Goal: Task Accomplishment & Management: Use online tool/utility

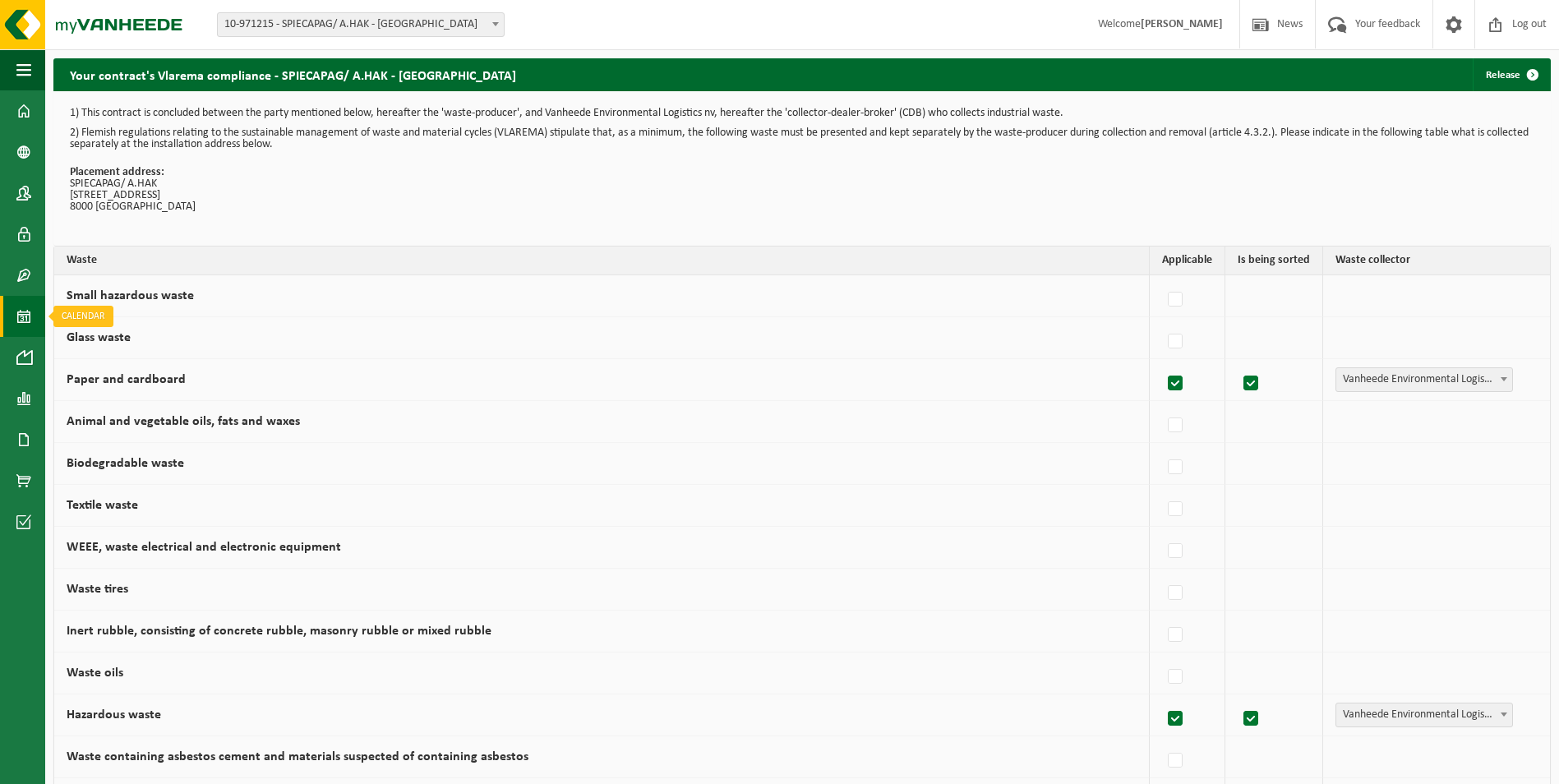
click at [21, 312] on span at bounding box center [24, 317] width 15 height 41
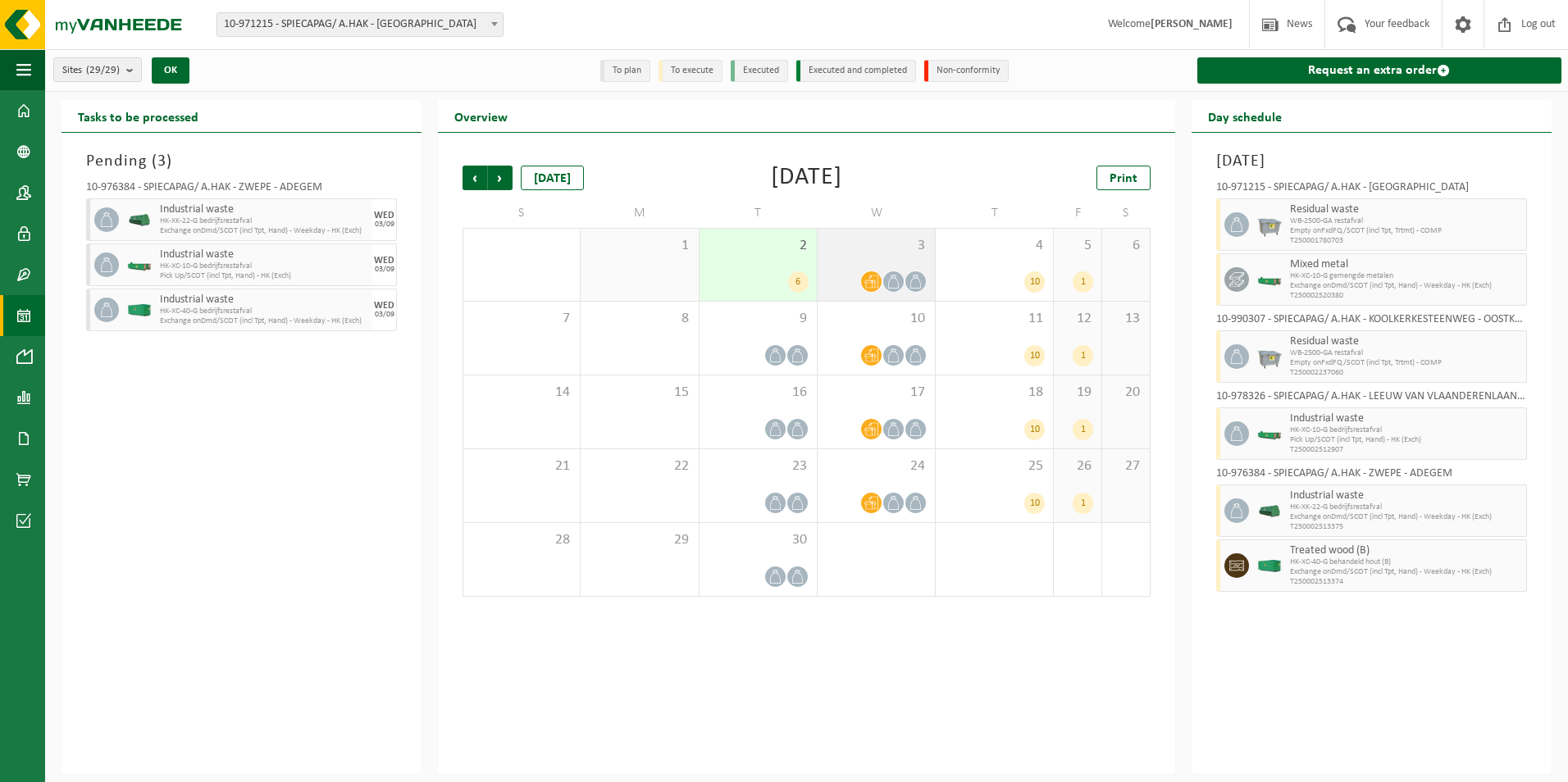
click at [875, 284] on icon at bounding box center [870, 281] width 14 height 14
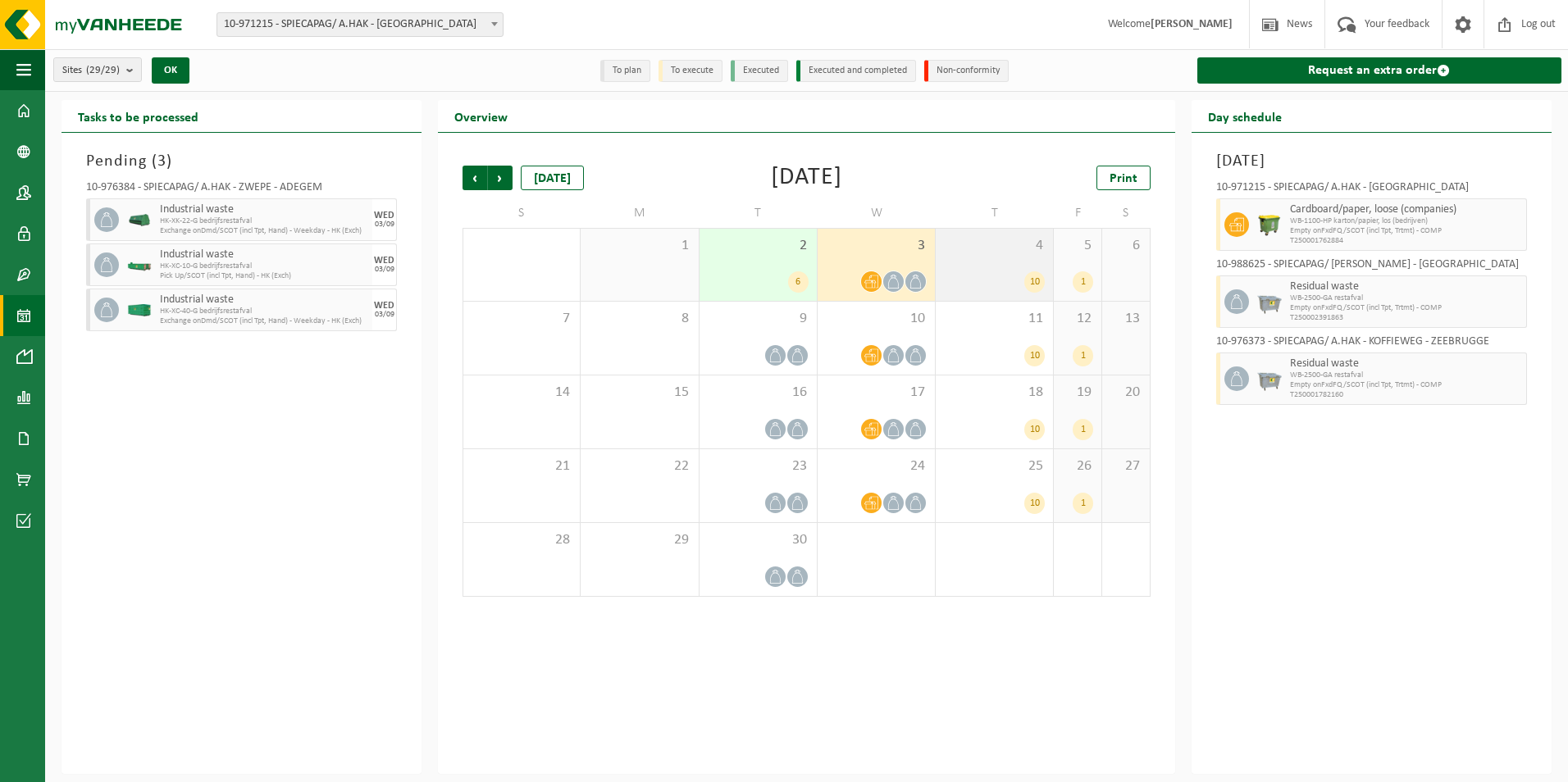
click at [1017, 277] on div "10" at bounding box center [994, 282] width 101 height 21
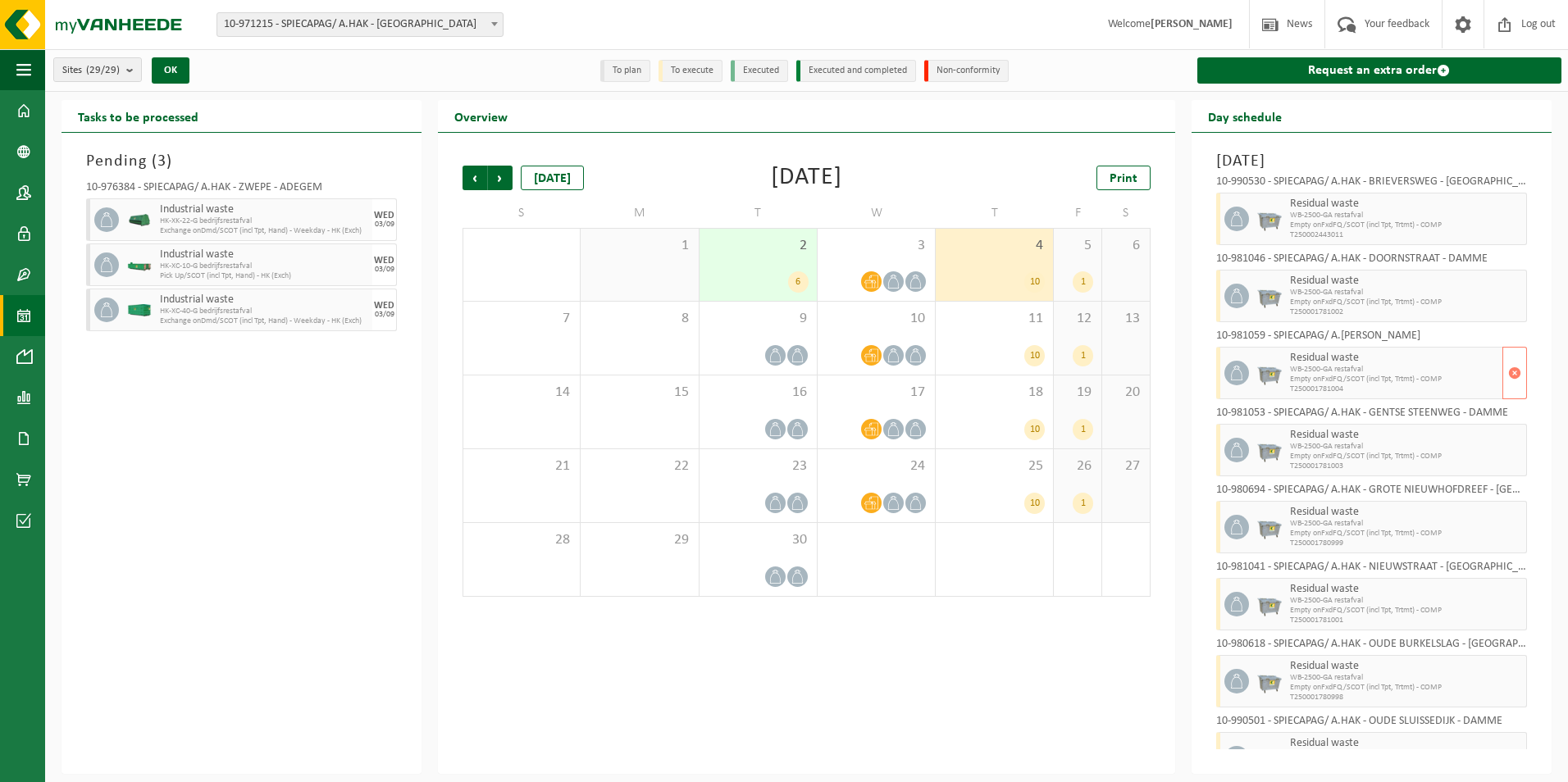
scroll to position [197, 0]
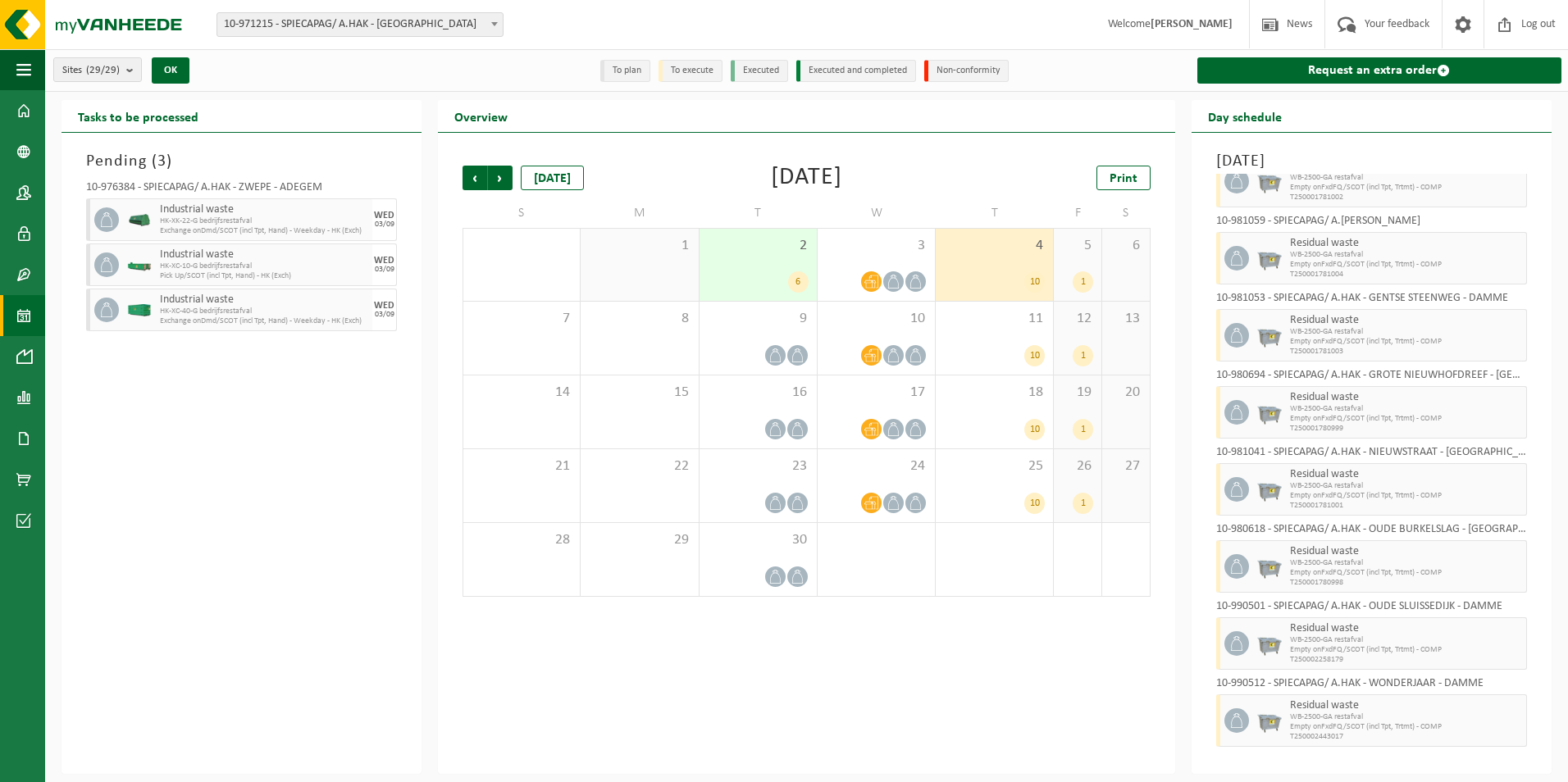
click at [1083, 275] on div "1" at bounding box center [1083, 282] width 21 height 21
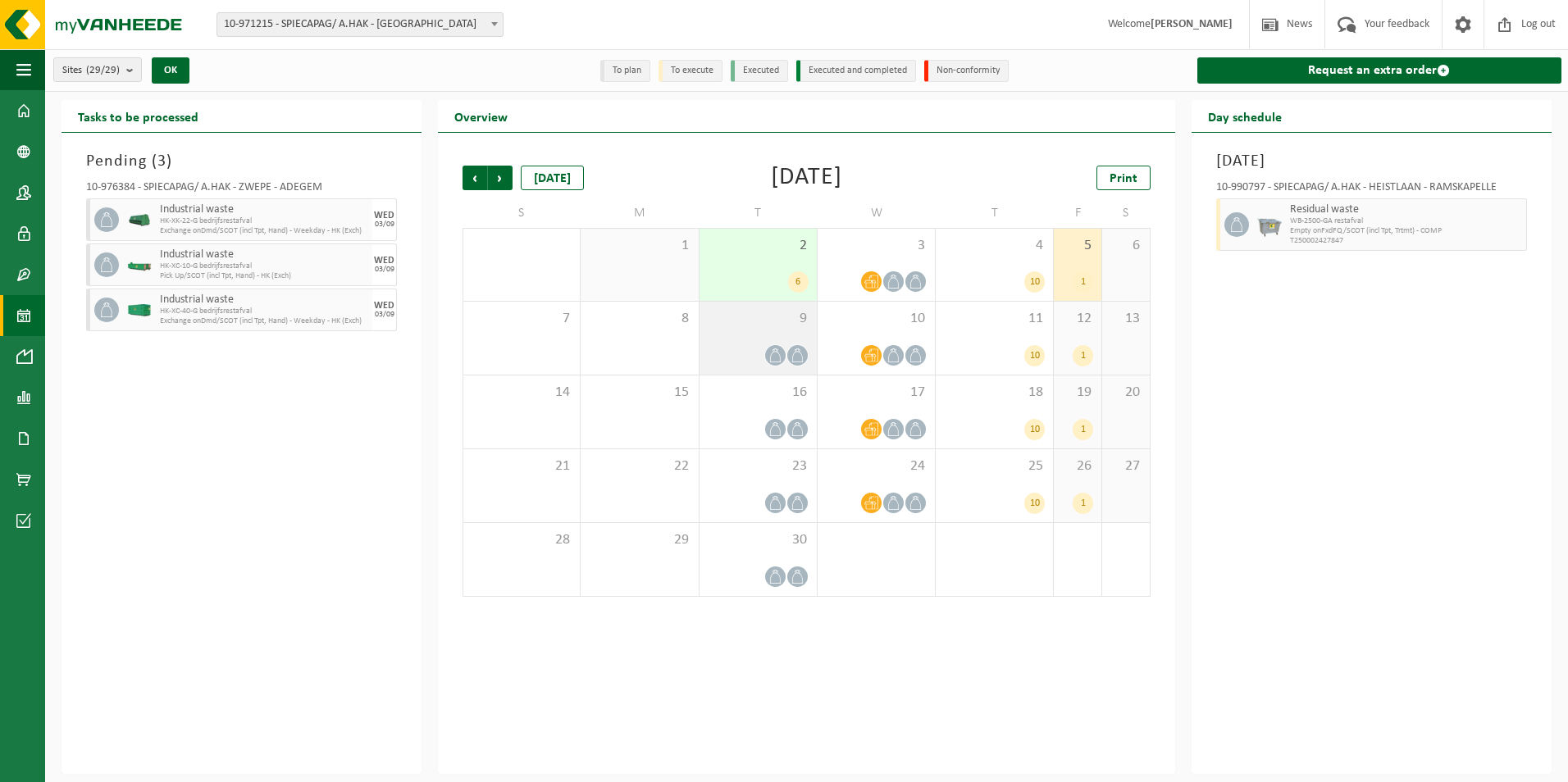
click at [795, 351] on icon at bounding box center [797, 355] width 14 height 14
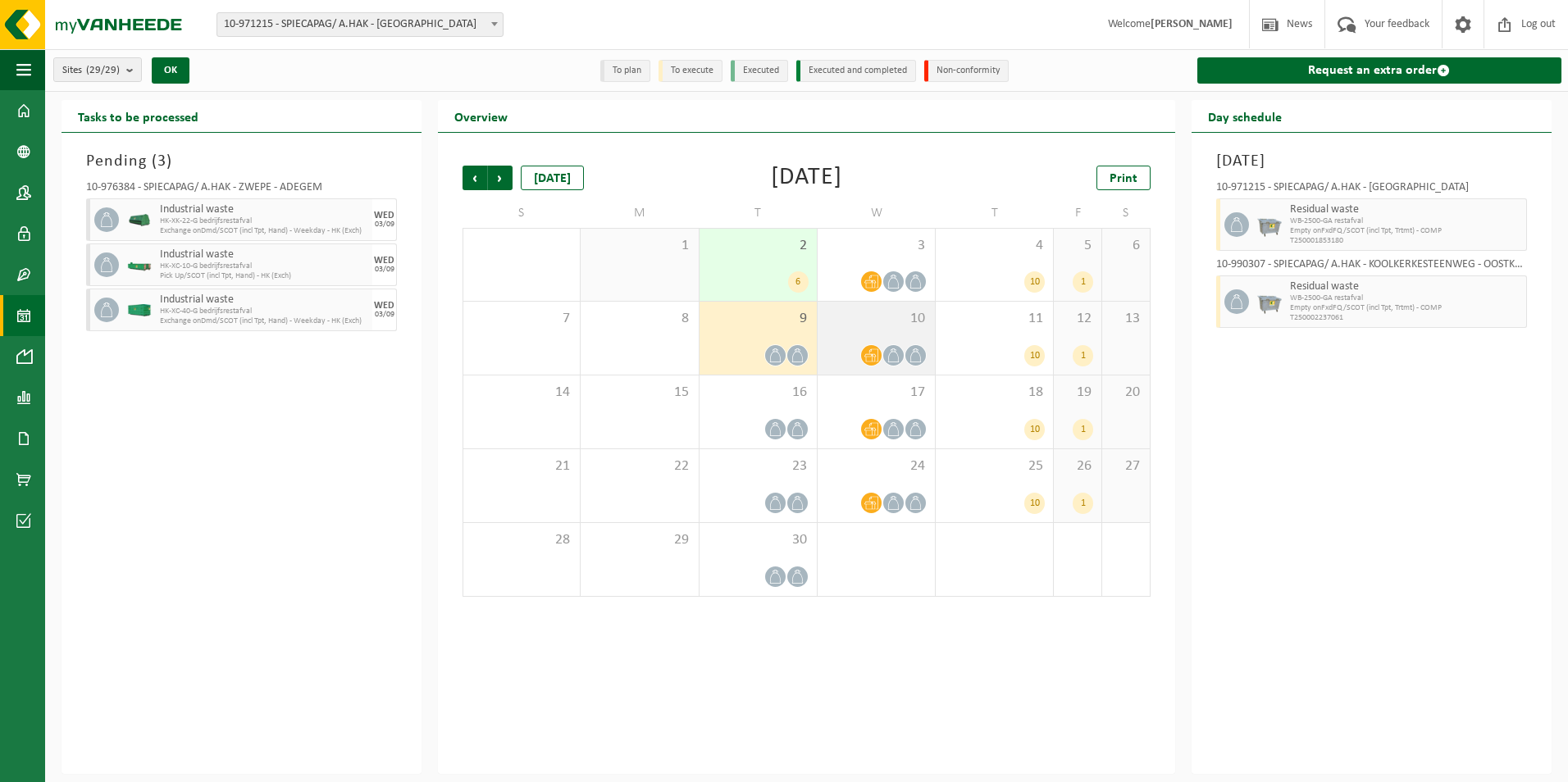
click at [896, 356] on icon at bounding box center [893, 355] width 14 height 14
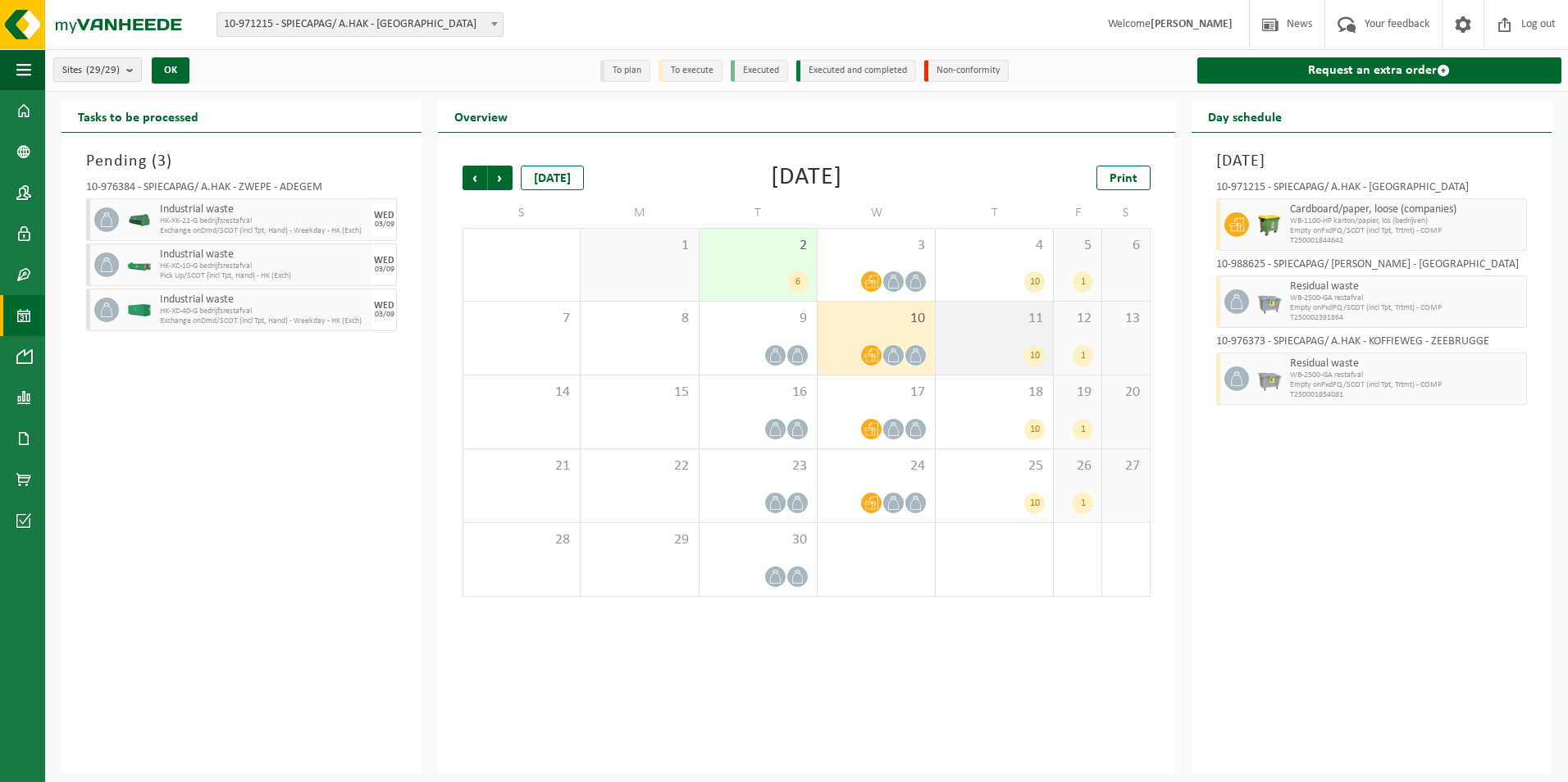
click at [1022, 353] on div "10" at bounding box center [994, 356] width 101 height 21
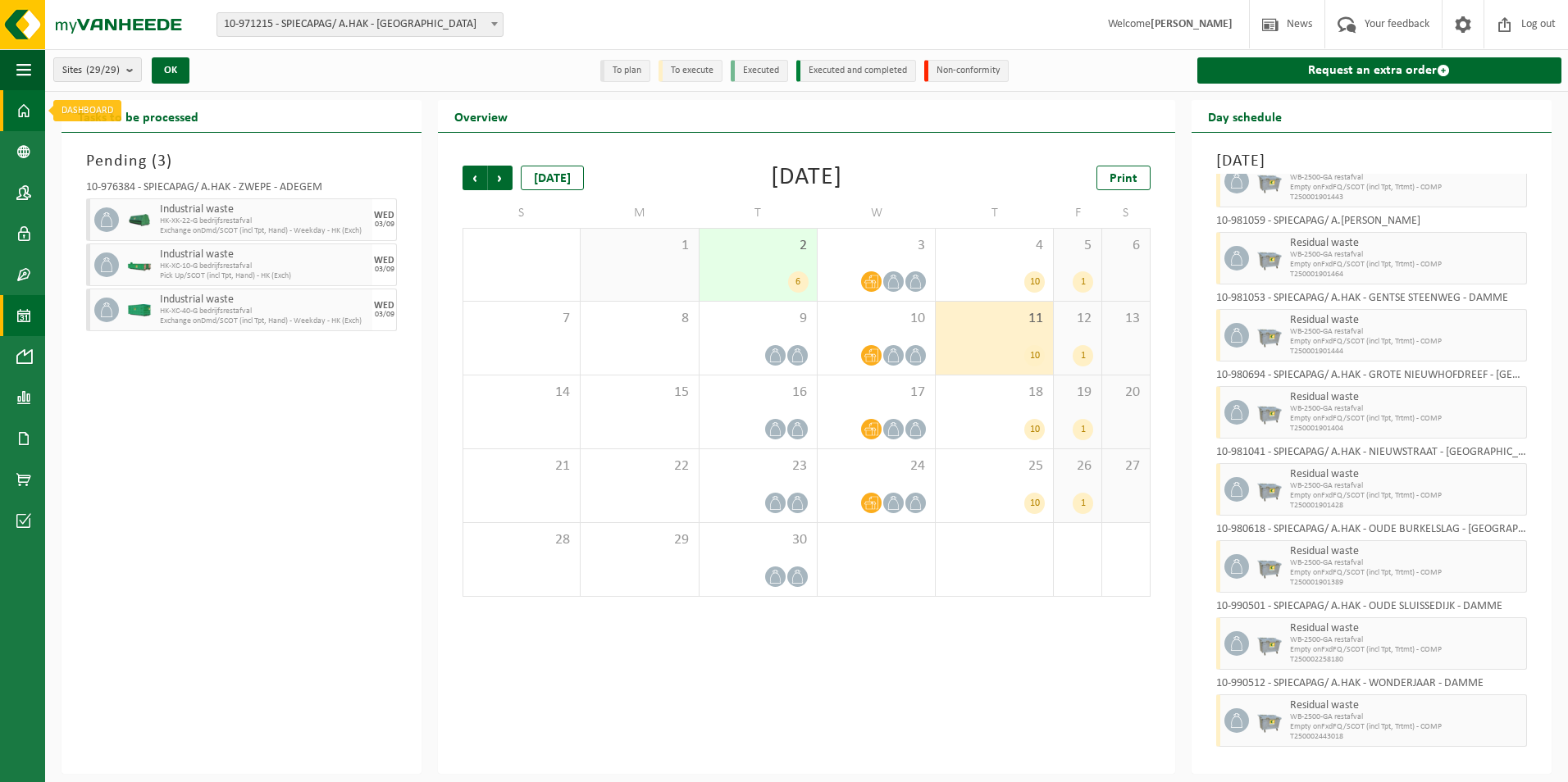
click at [21, 107] on span at bounding box center [24, 111] width 15 height 41
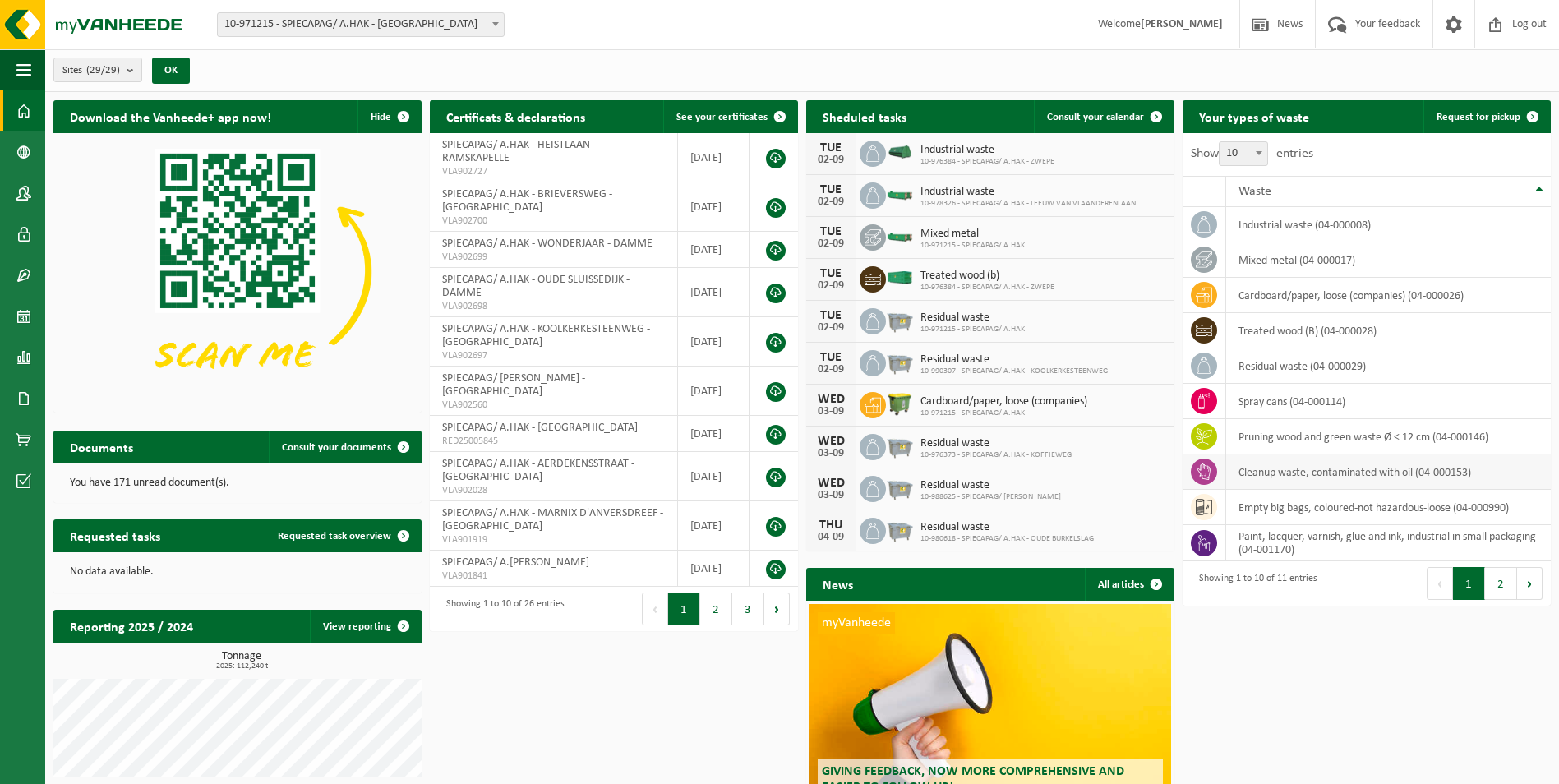
click at [1203, 469] on icon at bounding box center [1204, 472] width 16 height 16
drag, startPoint x: 1203, startPoint y: 469, endPoint x: 1269, endPoint y: 473, distance: 66.1
click at [1269, 473] on td "cleanup waste, contaminated with oil (04-000153)" at bounding box center [1388, 472] width 325 height 35
click at [19, 310] on span at bounding box center [24, 317] width 15 height 41
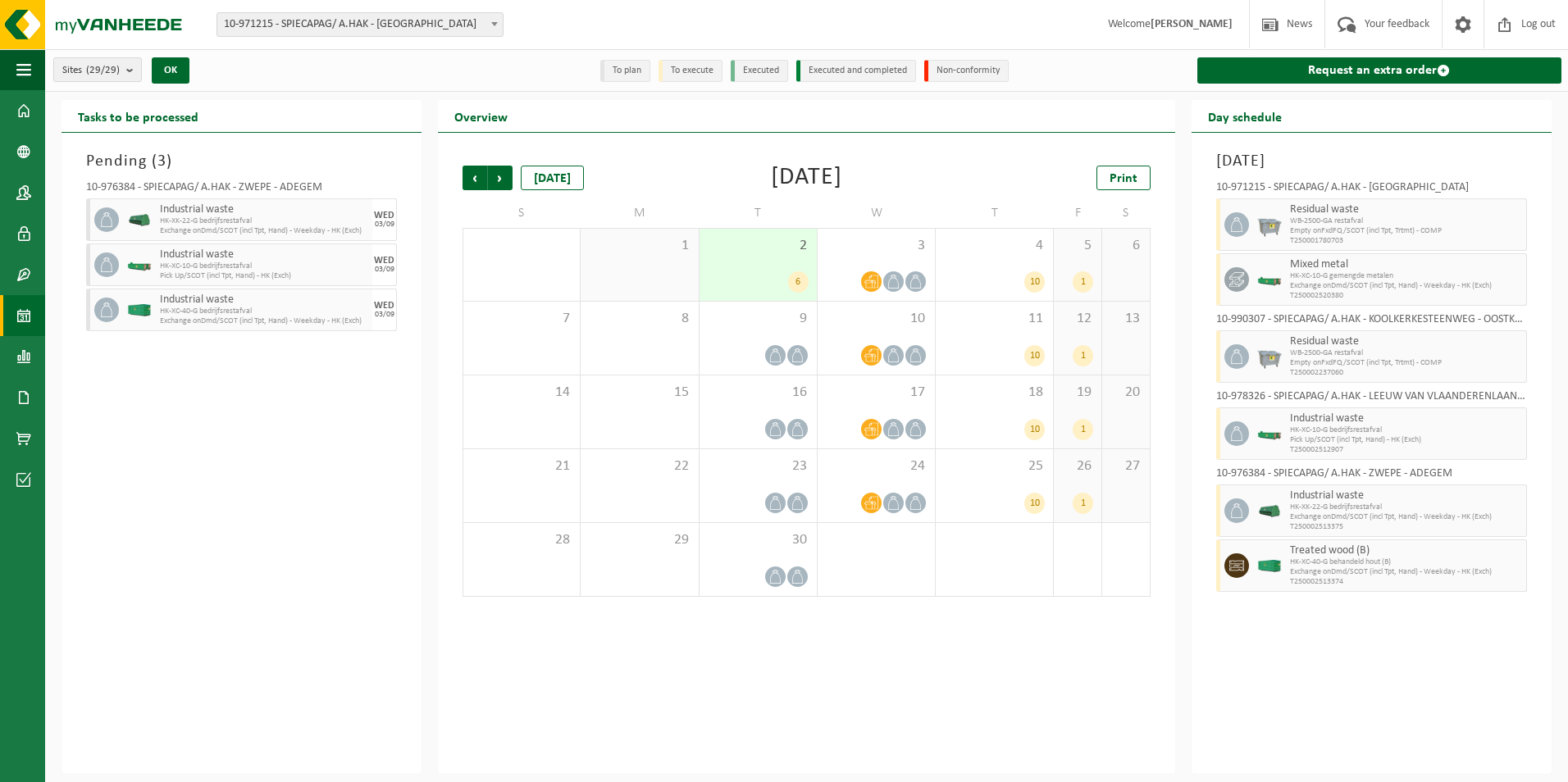
click at [443, 22] on span "10-971215 - SPIECAPAG/ A.HAK - [GEOGRAPHIC_DATA]" at bounding box center [360, 25] width 285 height 23
click at [169, 66] on button "OK" at bounding box center [170, 71] width 38 height 26
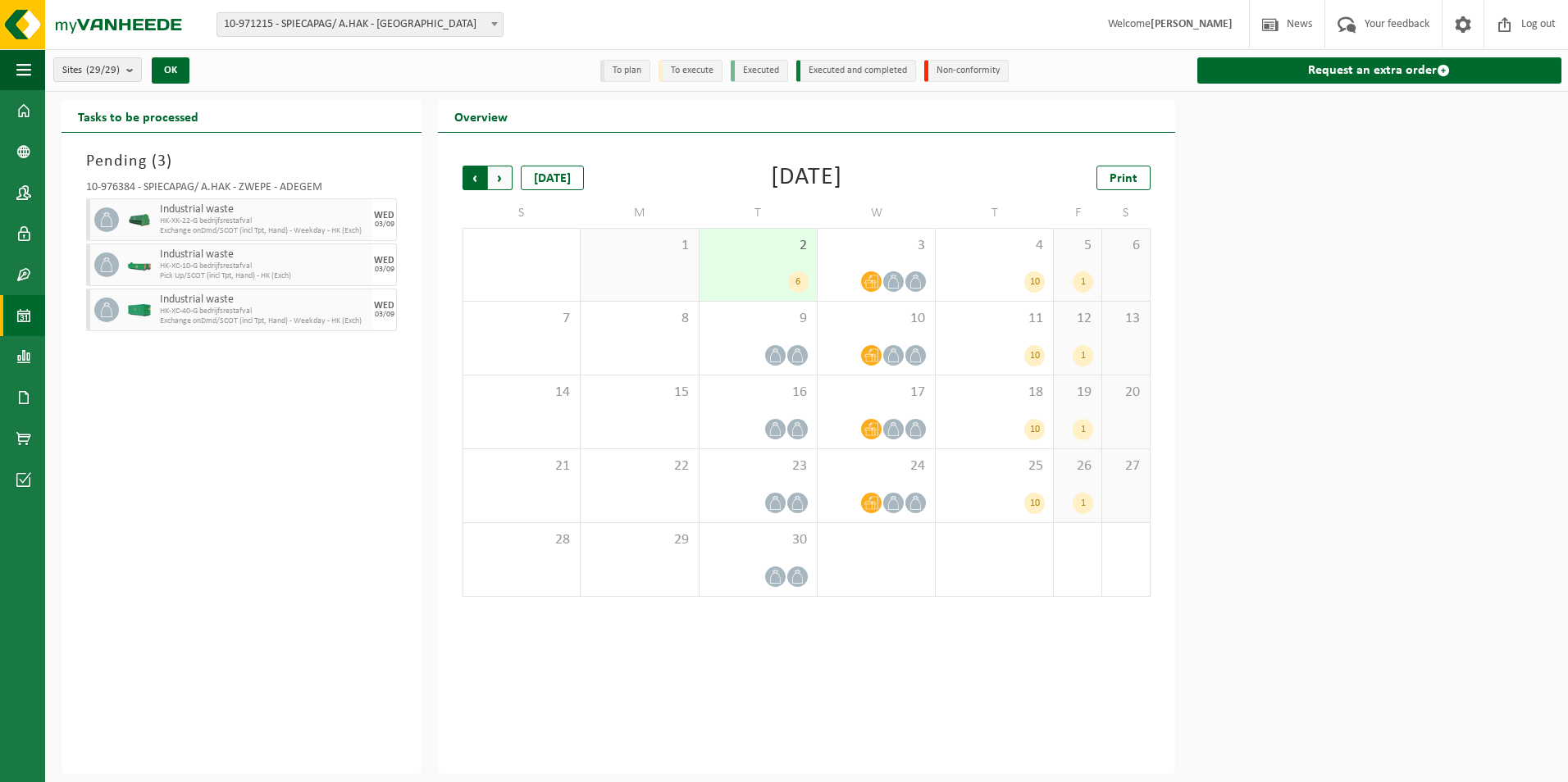
click at [505, 177] on span "Next" at bounding box center [500, 178] width 25 height 25
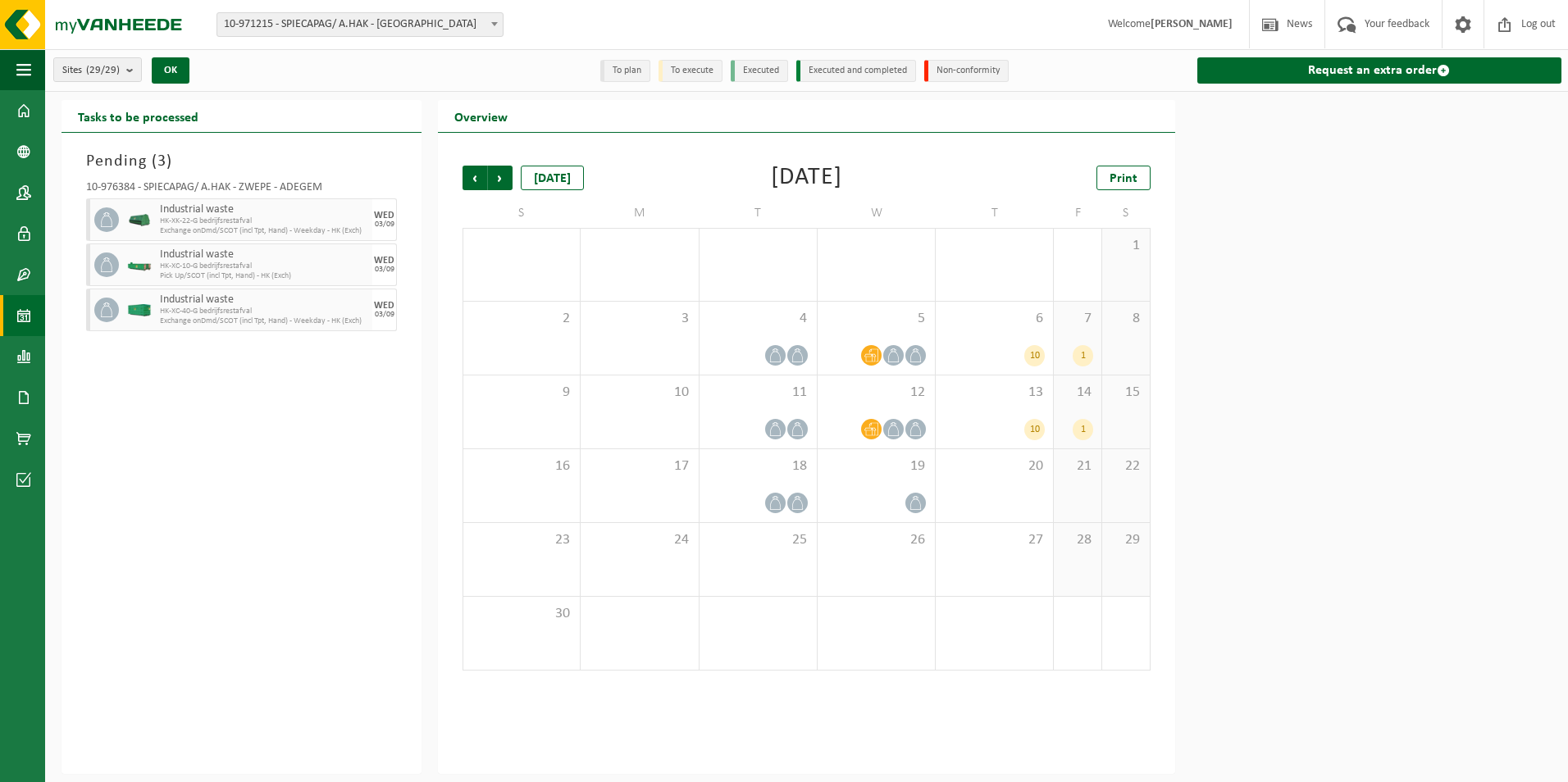
click at [505, 177] on span "Next" at bounding box center [500, 178] width 25 height 25
click at [478, 174] on span "Previous" at bounding box center [475, 178] width 25 height 25
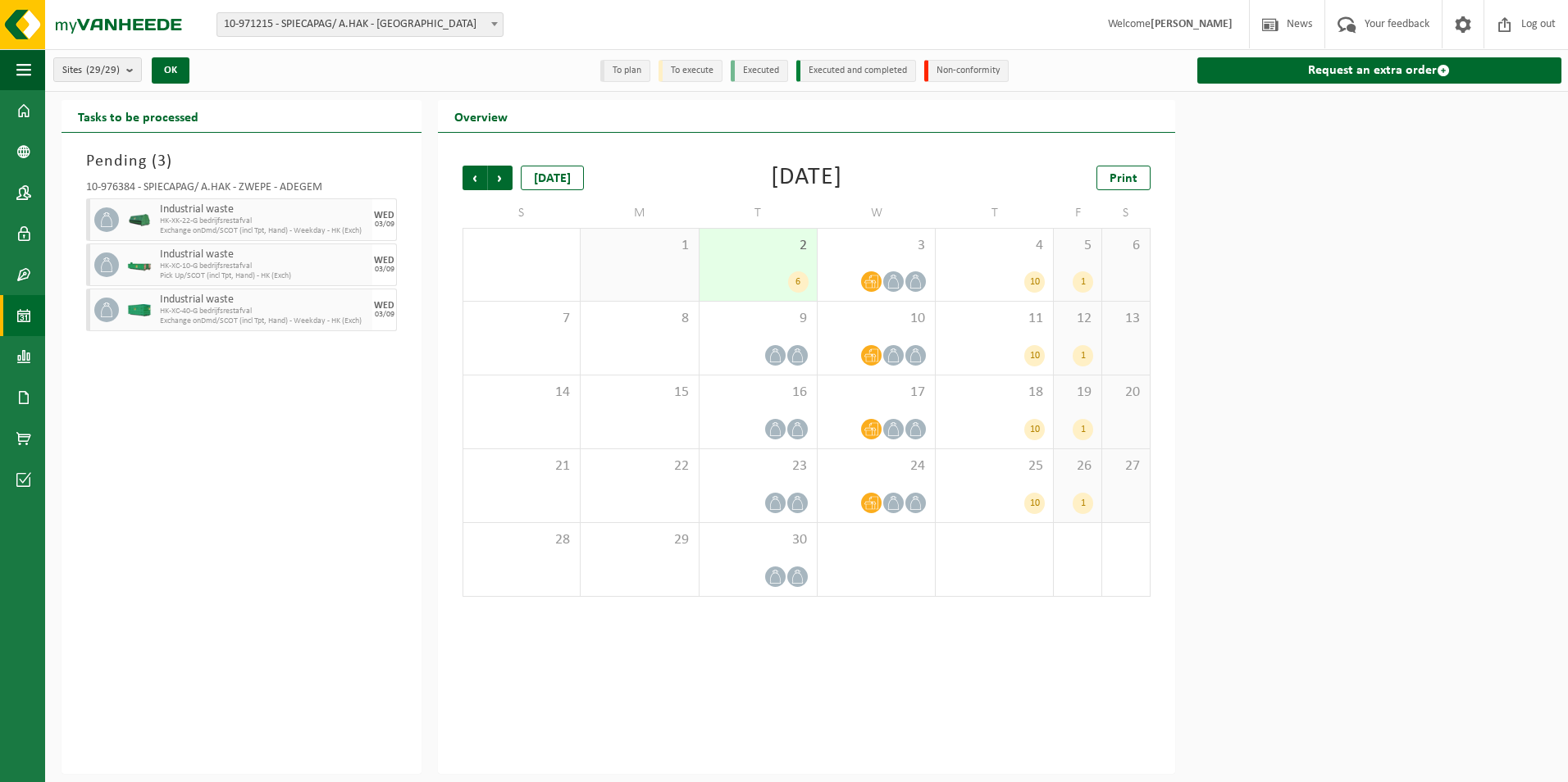
click at [478, 174] on span "Previous" at bounding box center [475, 178] width 25 height 25
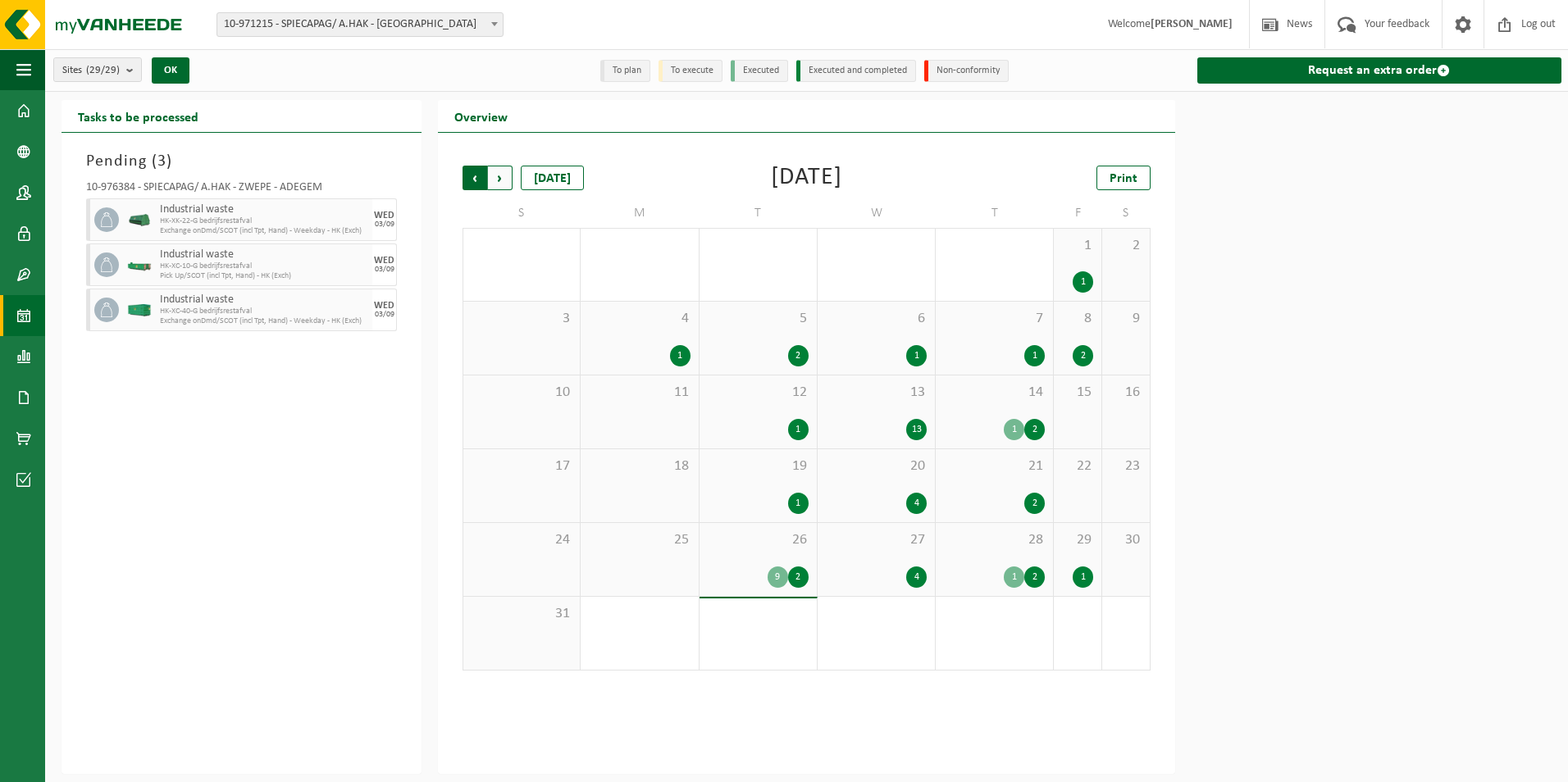
click at [500, 178] on span "Next" at bounding box center [500, 178] width 25 height 25
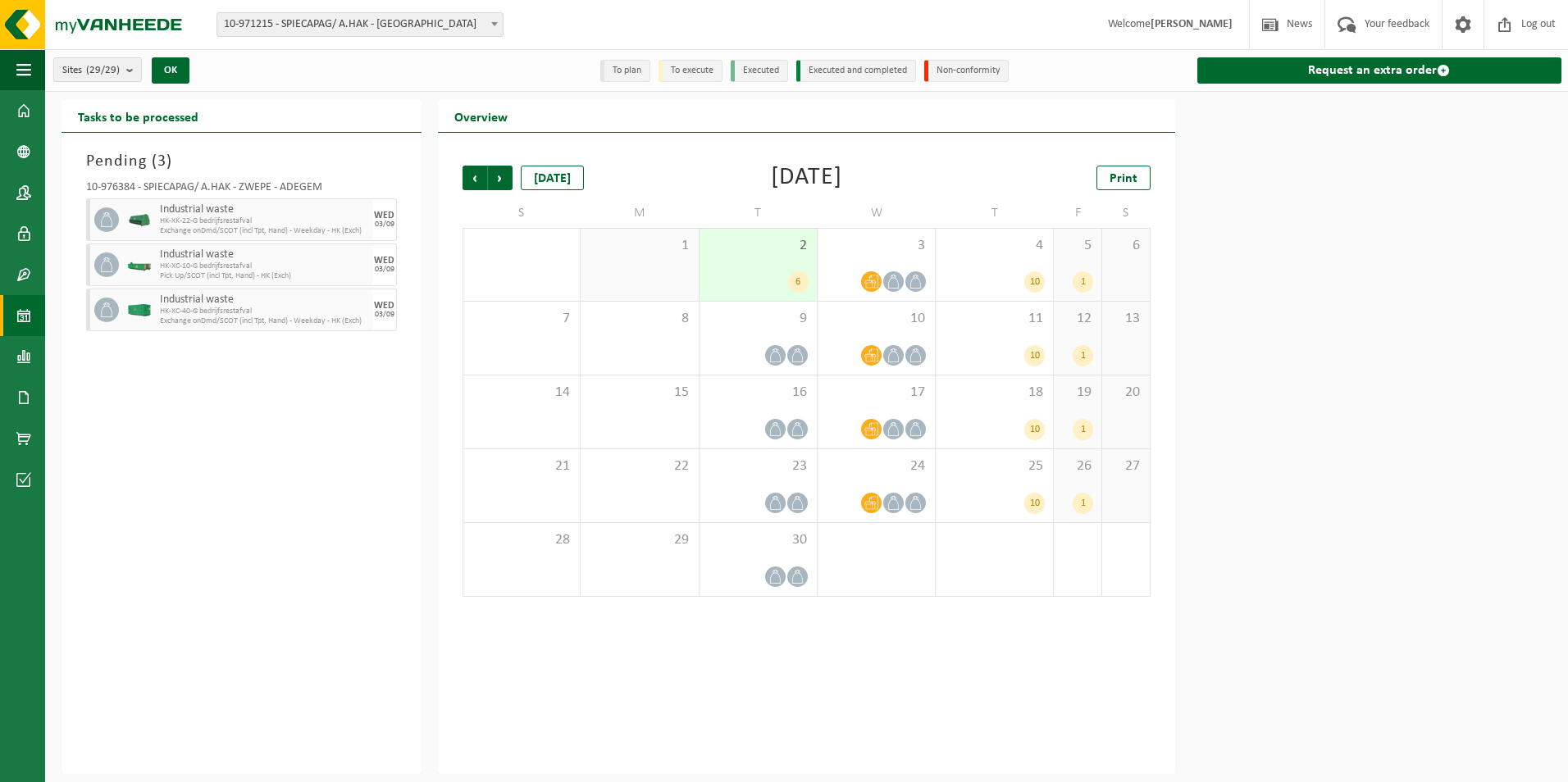
click at [797, 276] on div "6" at bounding box center [798, 282] width 21 height 21
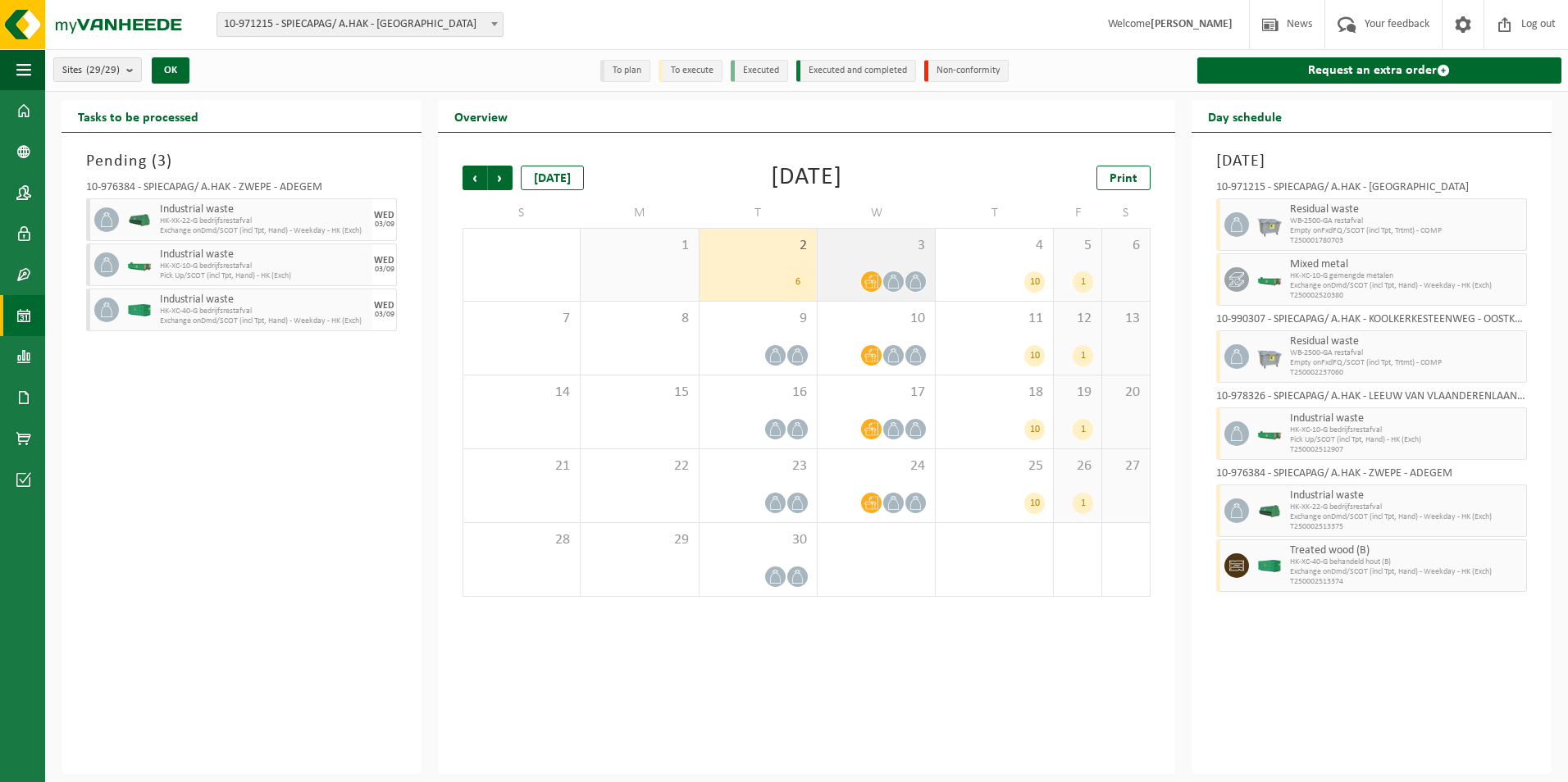
click at [871, 284] on icon at bounding box center [870, 281] width 14 height 14
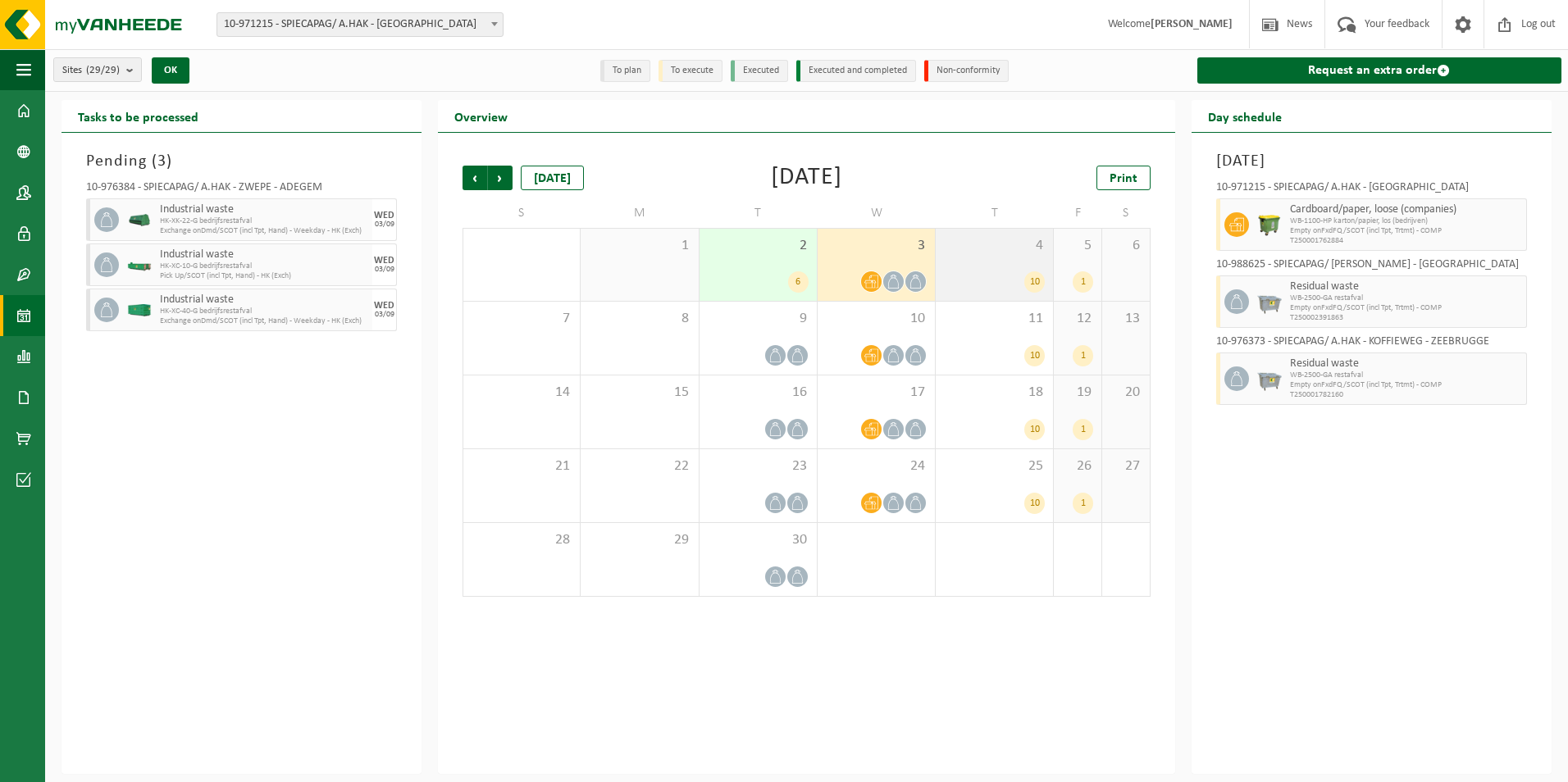
click at [1013, 283] on div "10" at bounding box center [994, 282] width 101 height 21
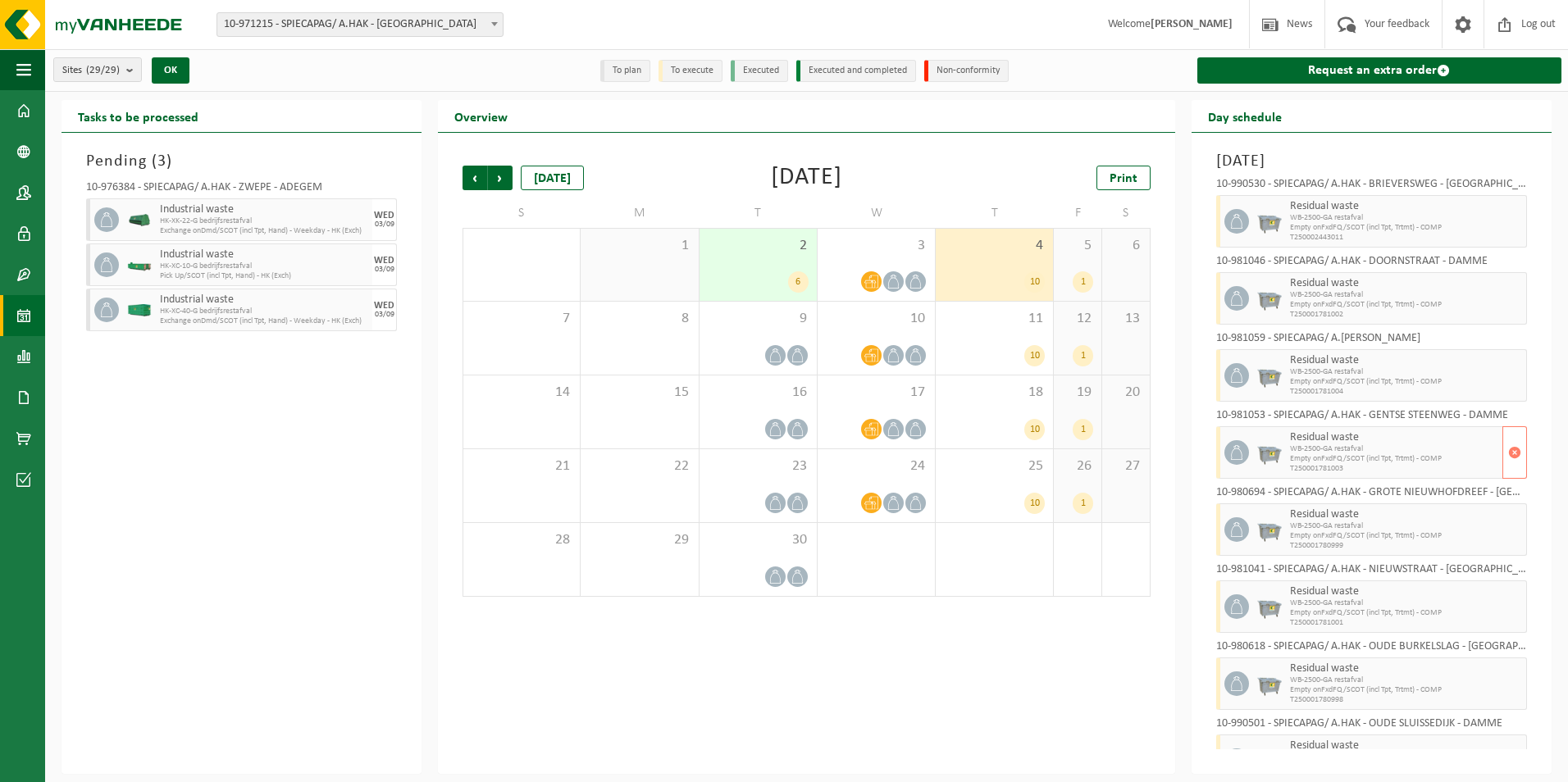
scroll to position [197, 0]
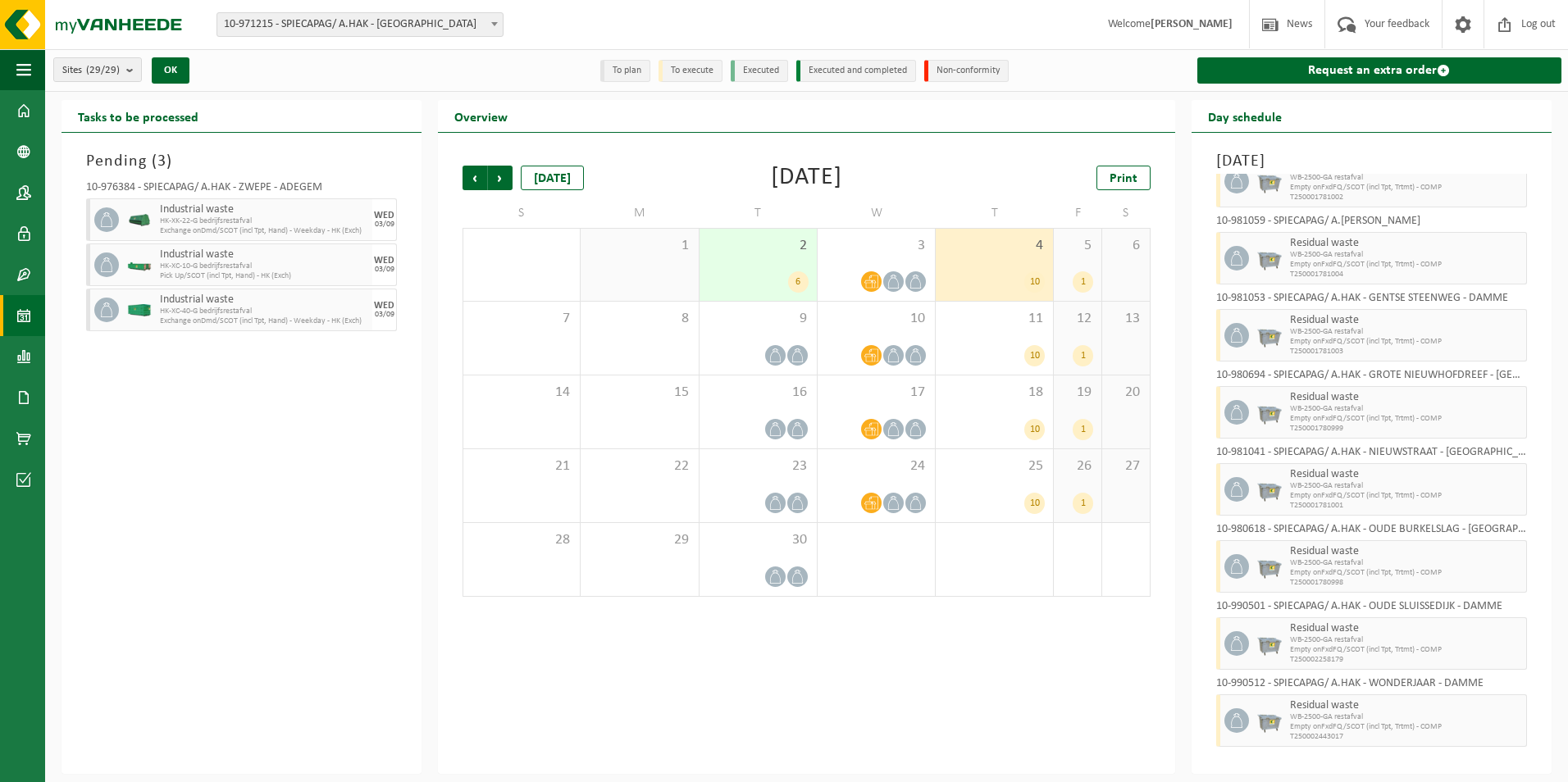
click at [1082, 284] on div "1" at bounding box center [1083, 282] width 21 height 21
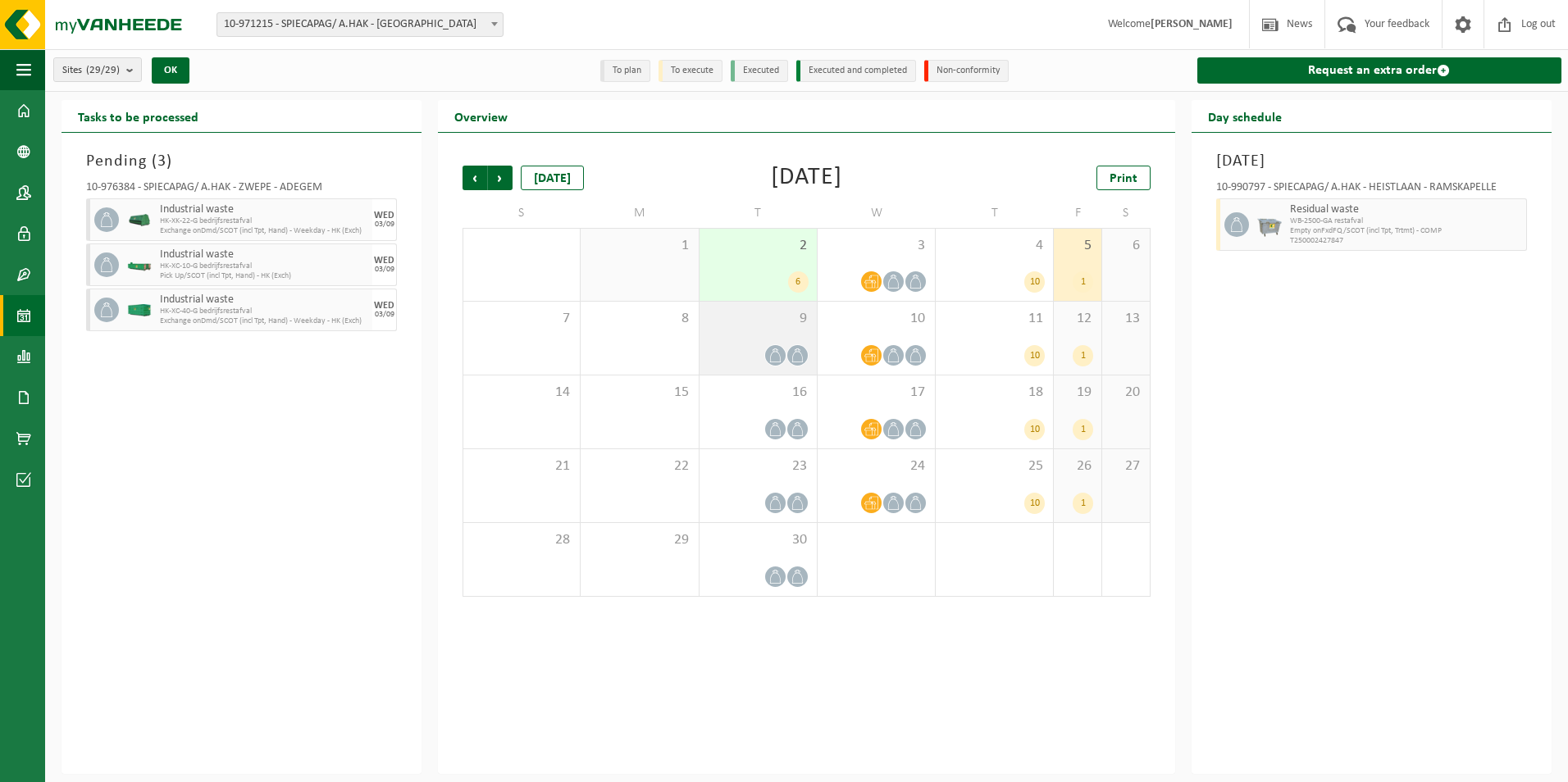
click at [796, 356] on icon at bounding box center [797, 355] width 14 height 14
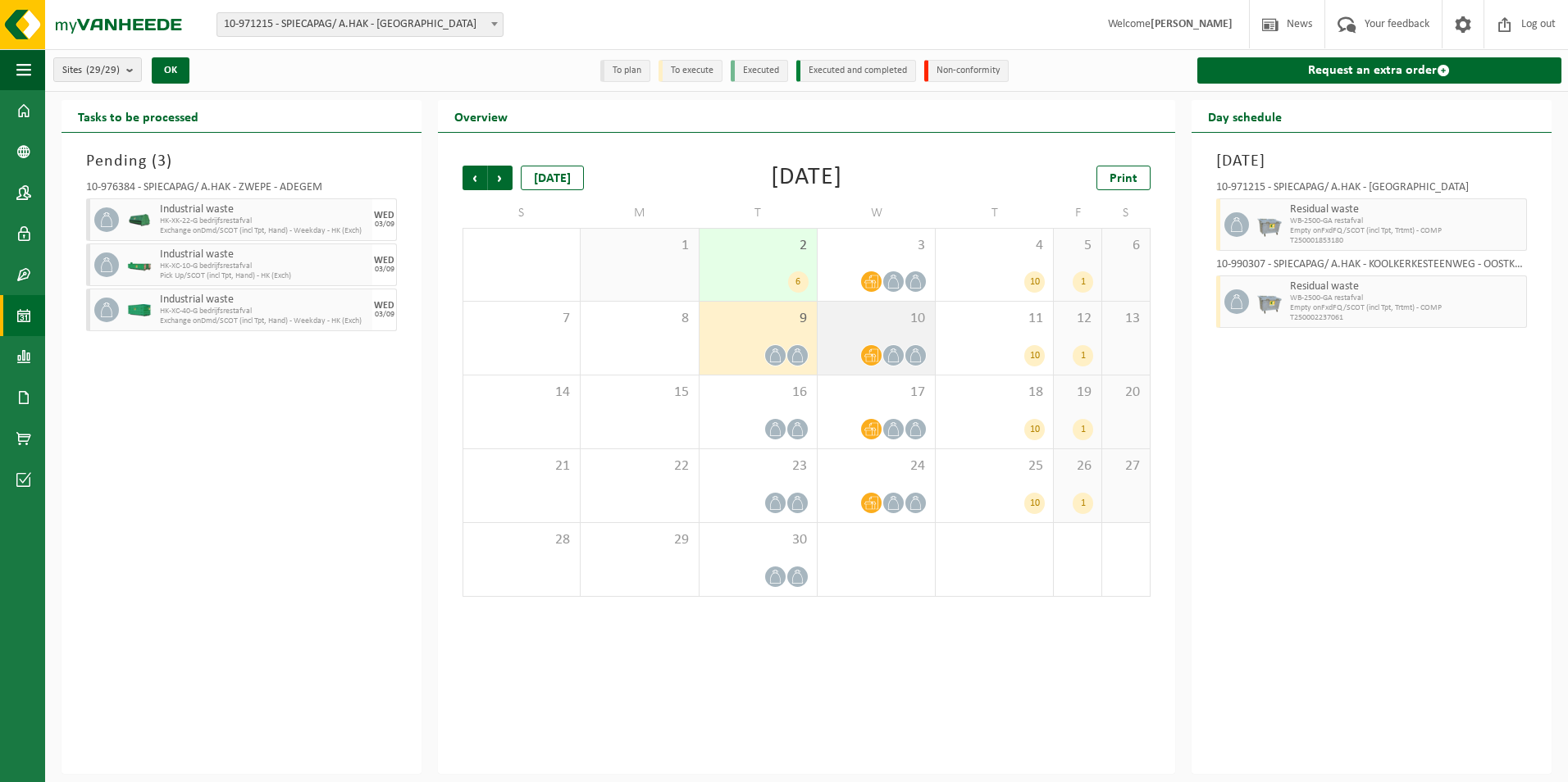
click at [885, 352] on span at bounding box center [893, 355] width 21 height 21
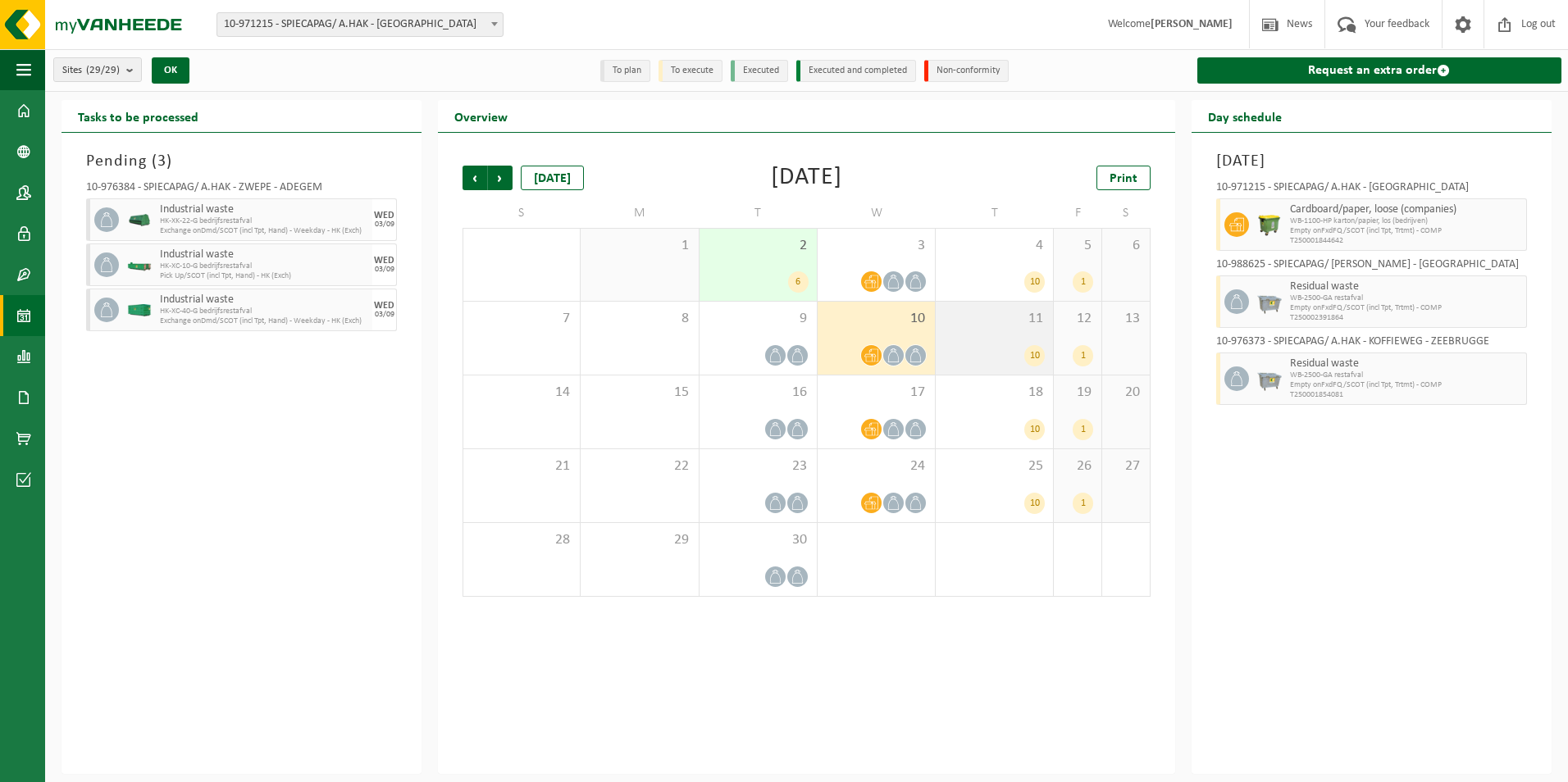
click at [1026, 349] on div "10" at bounding box center [1034, 356] width 21 height 21
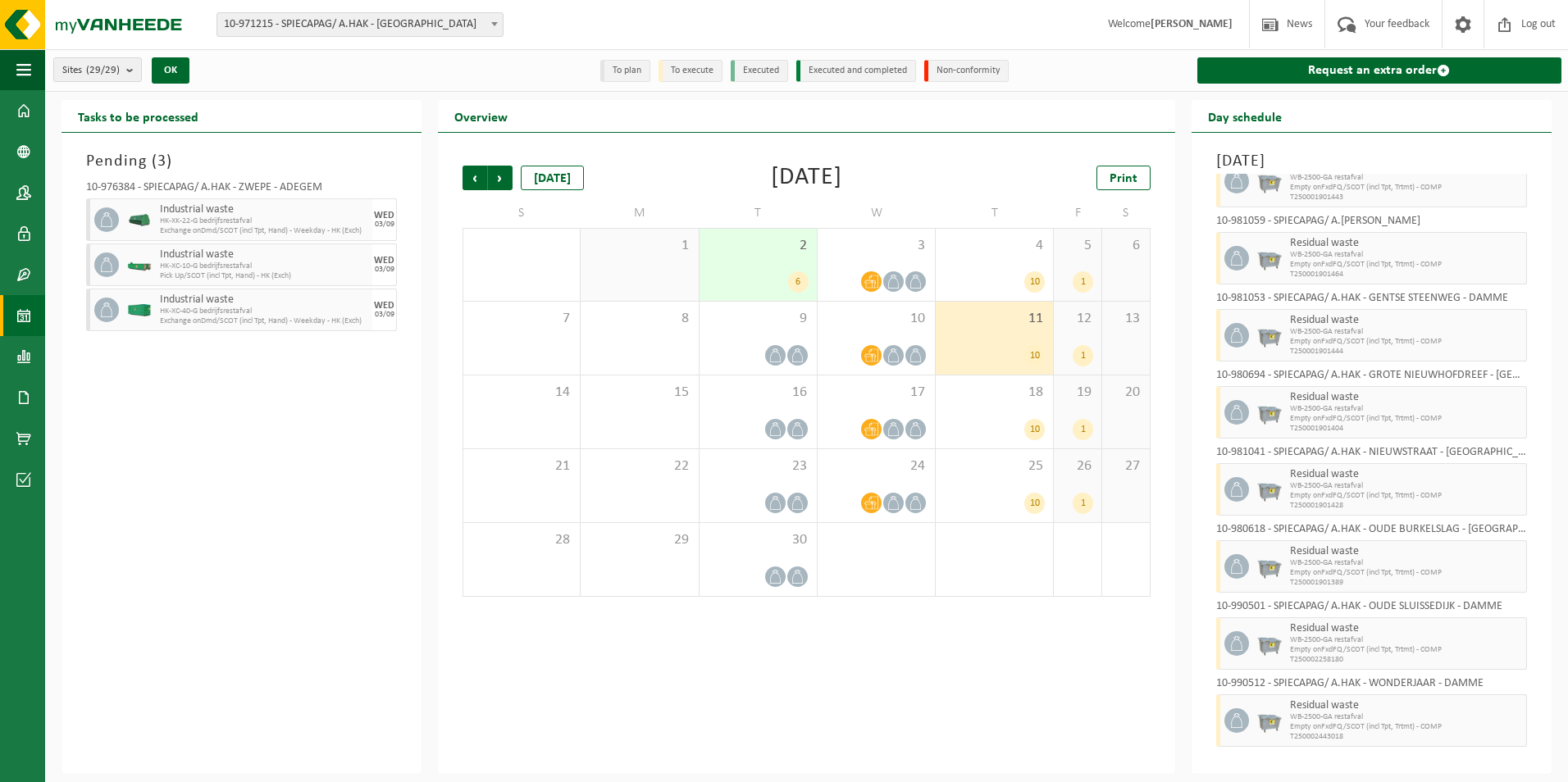
click at [1084, 352] on div "1" at bounding box center [1083, 356] width 21 height 21
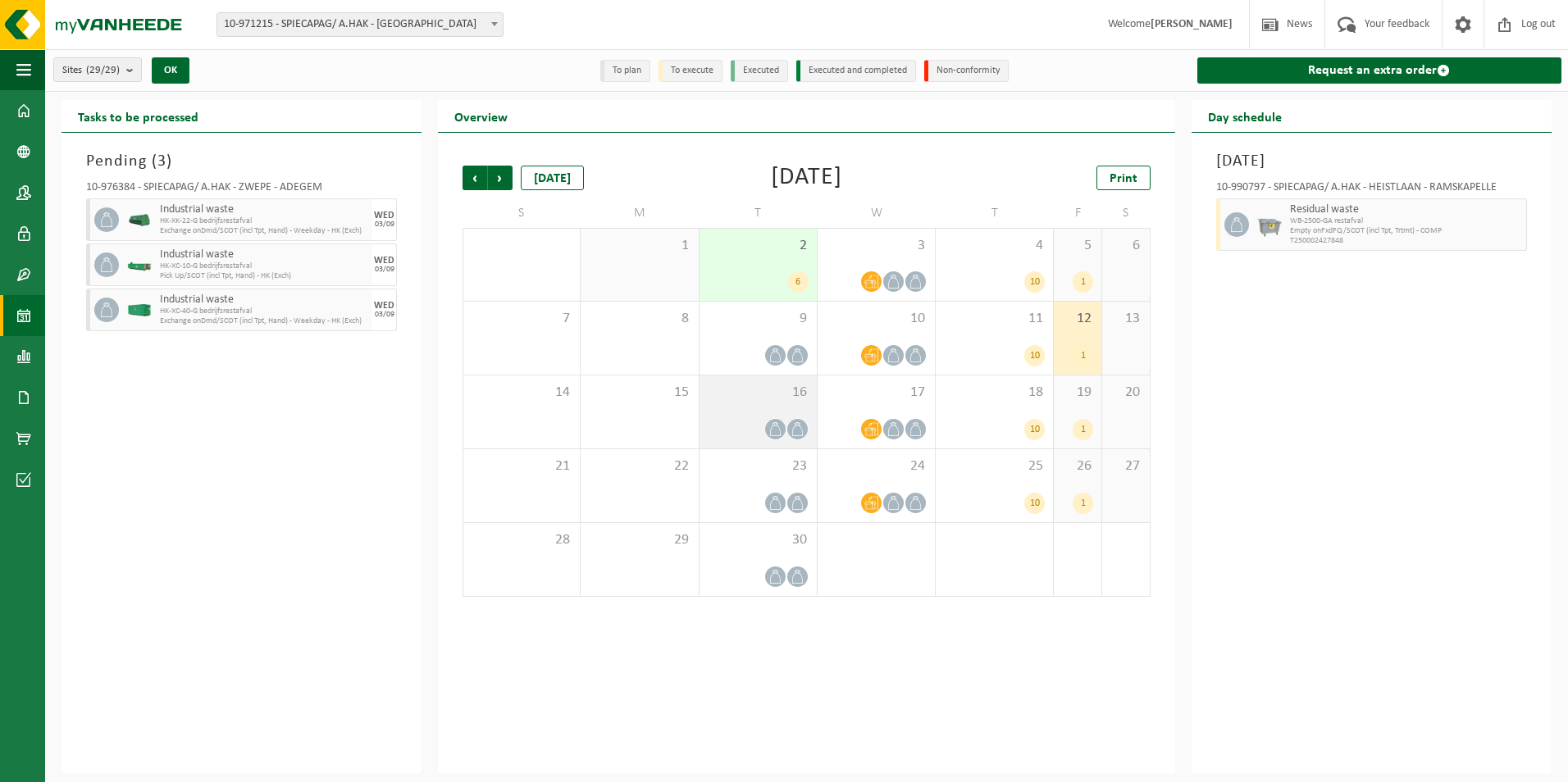
click at [792, 424] on icon at bounding box center [797, 428] width 14 height 14
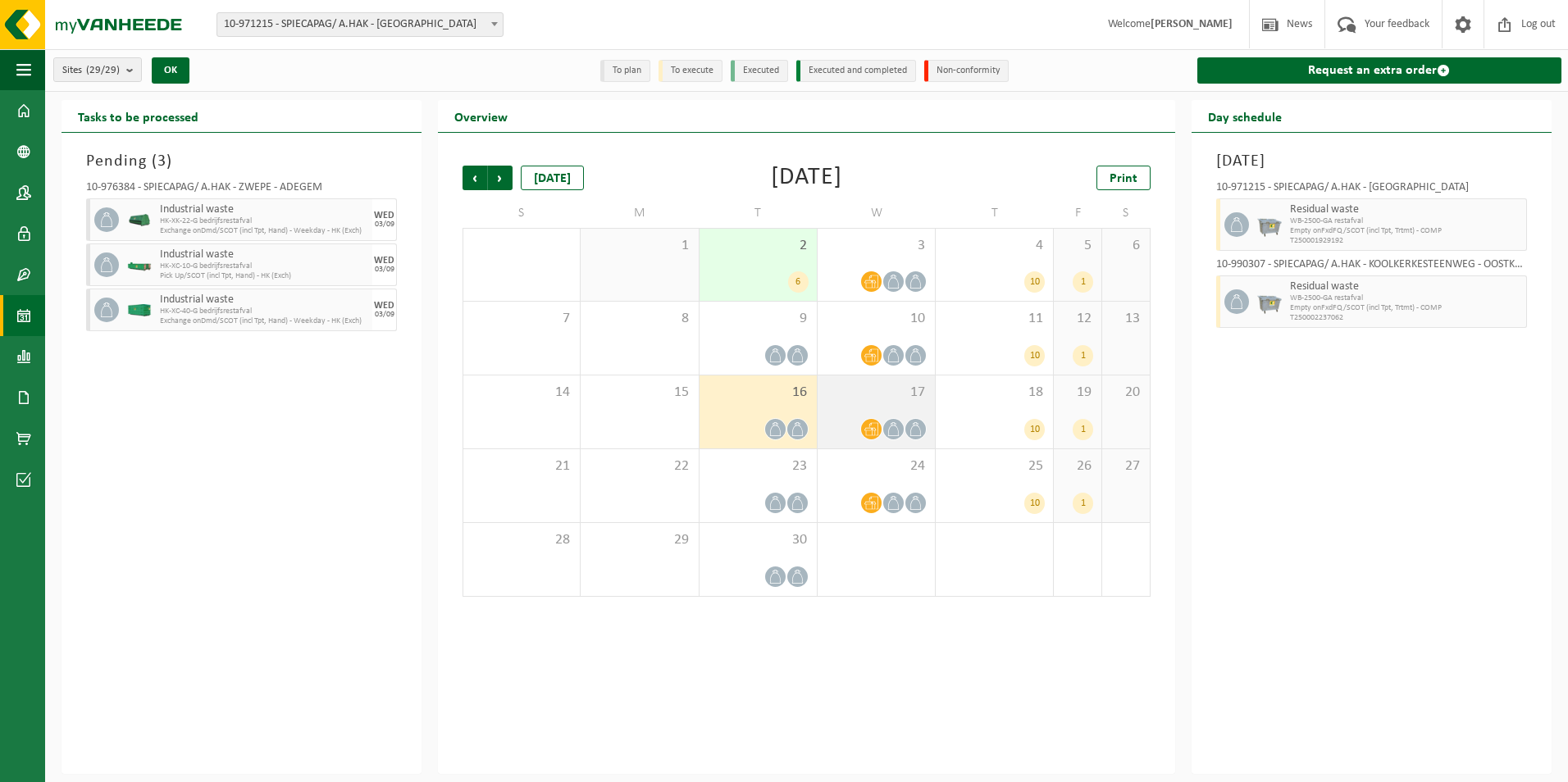
click at [884, 424] on span at bounding box center [893, 428] width 21 height 21
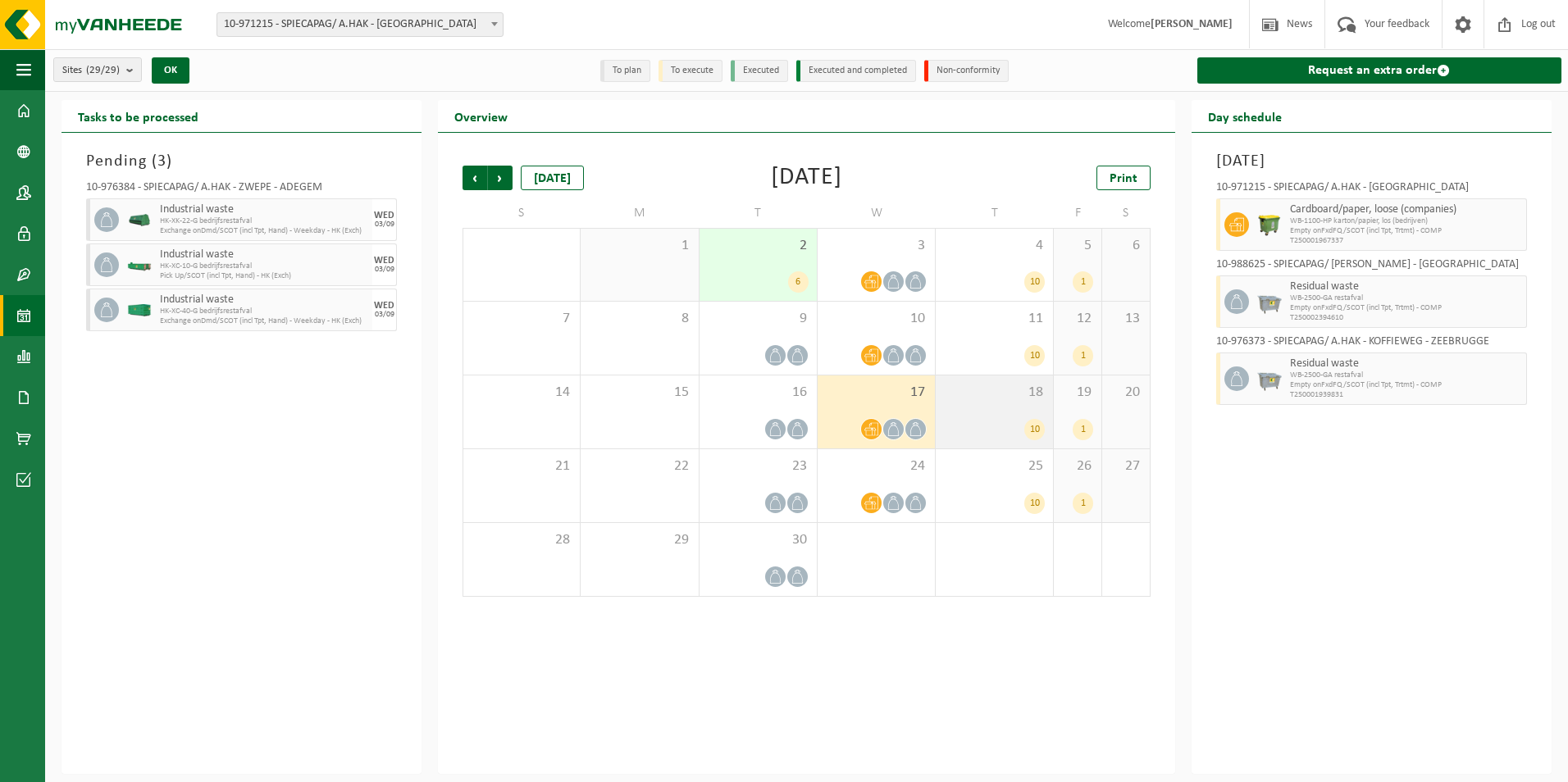
click at [1038, 426] on div "10" at bounding box center [1034, 429] width 21 height 21
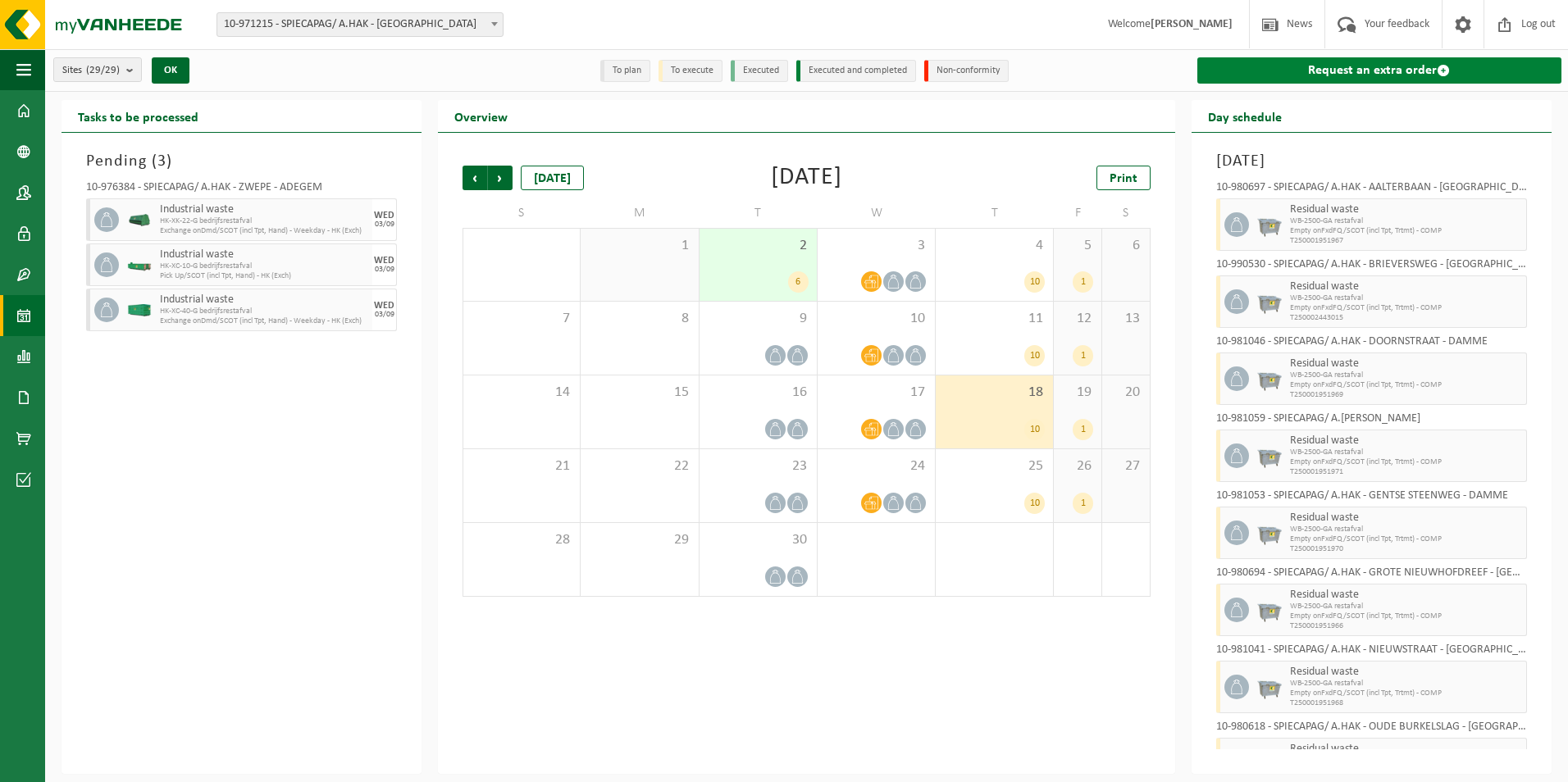
click at [1400, 67] on link "Request an extra order" at bounding box center [1379, 71] width 364 height 26
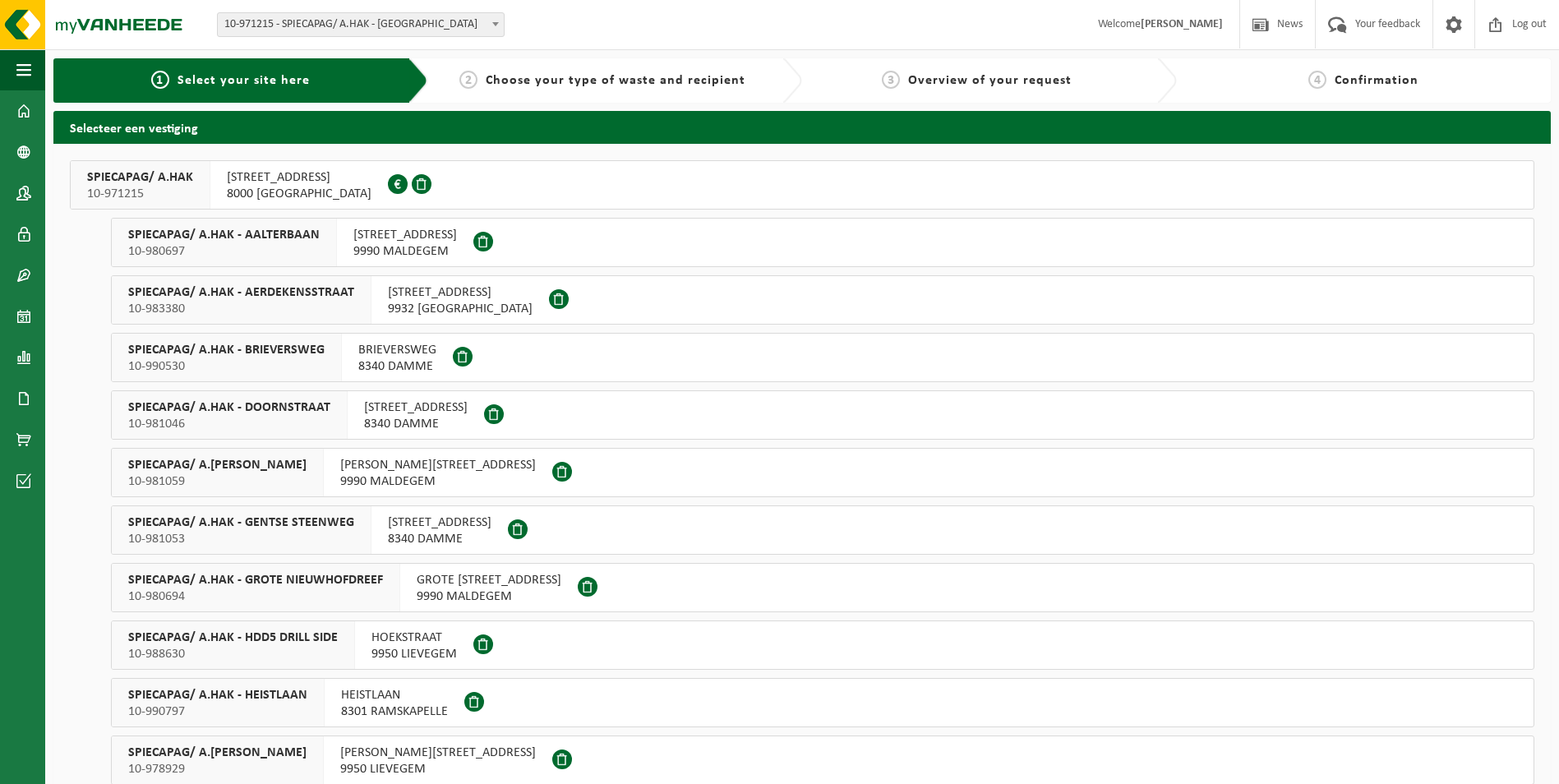
click at [280, 179] on span "[STREET_ADDRESS]" at bounding box center [298, 177] width 144 height 16
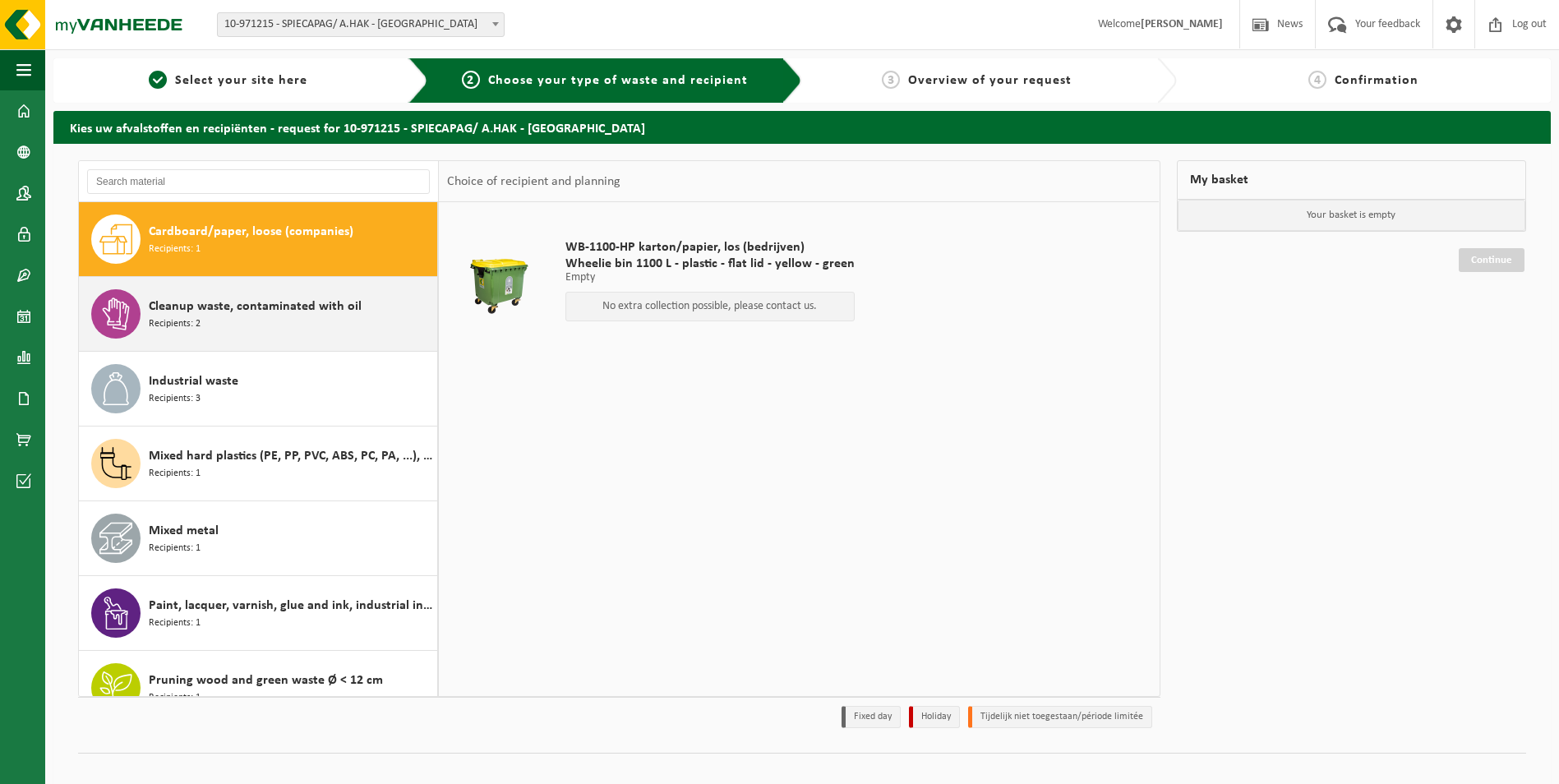
click at [250, 313] on span "Cleanup waste, contaminated with oil" at bounding box center [255, 307] width 213 height 20
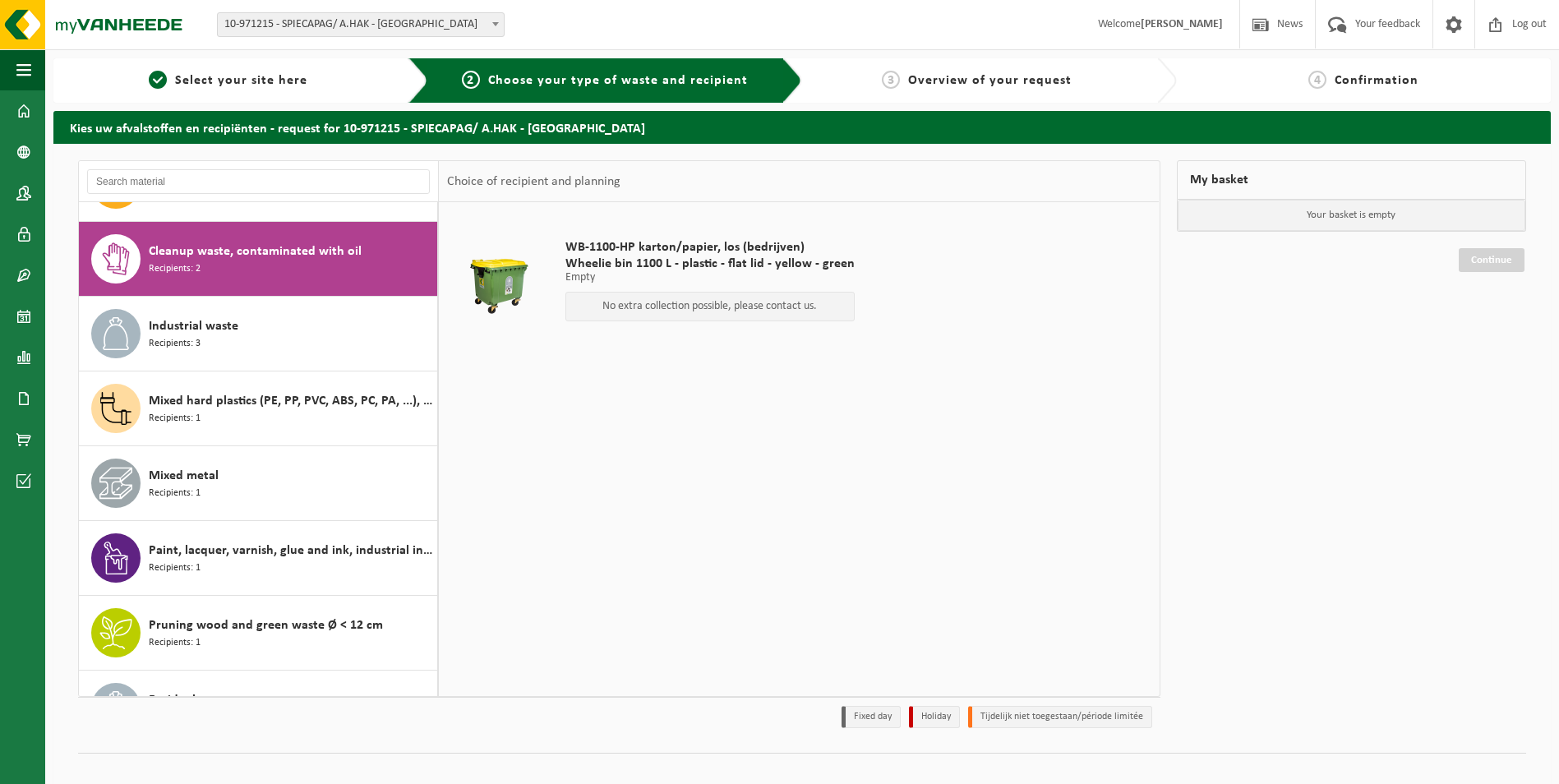
scroll to position [75, 0]
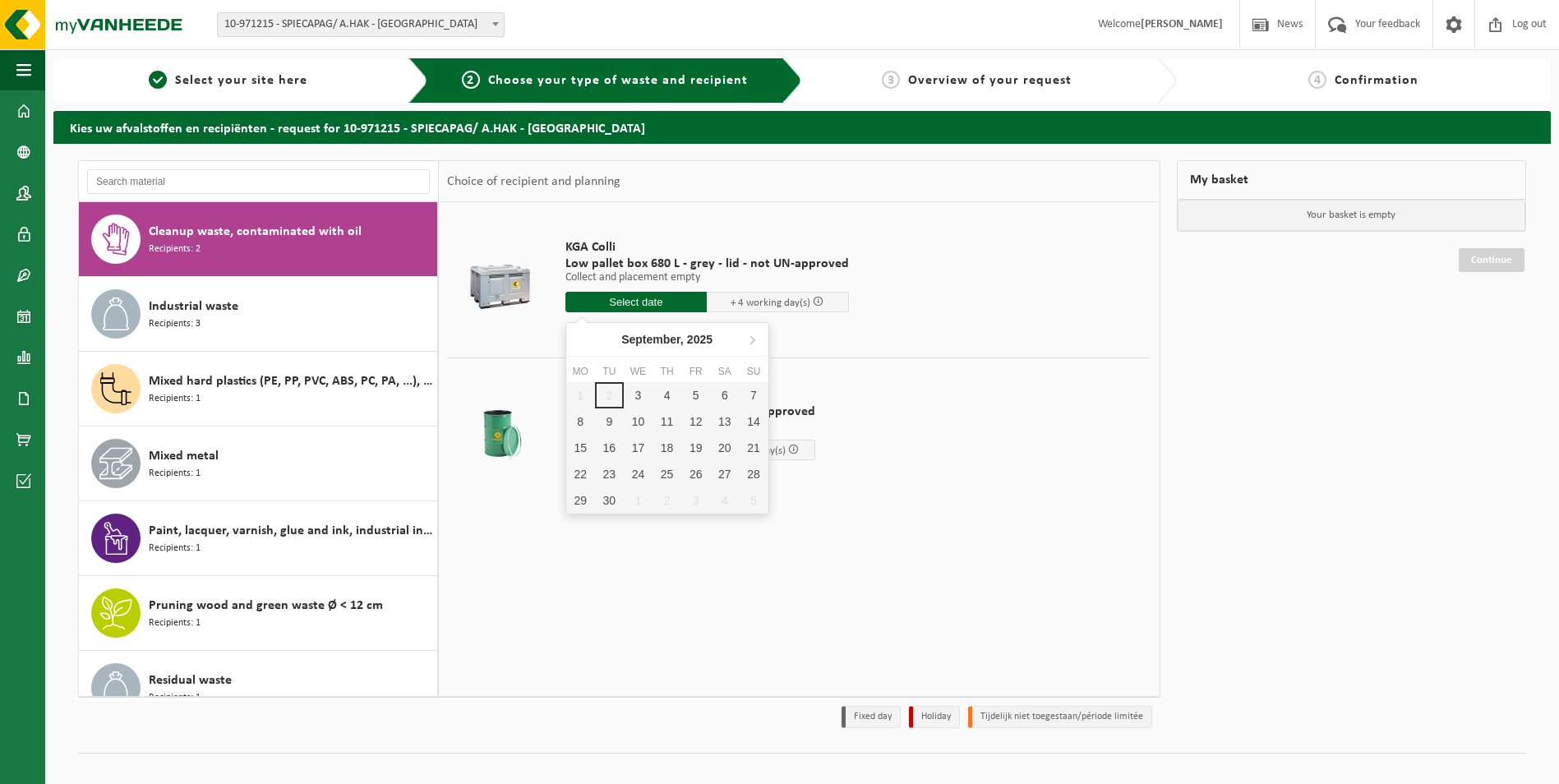
click at [653, 301] on input "text" at bounding box center [636, 302] width 142 height 21
click at [649, 394] on div "3" at bounding box center [637, 395] width 29 height 26
type input "From 2025-09-03"
type input "2025-09-03"
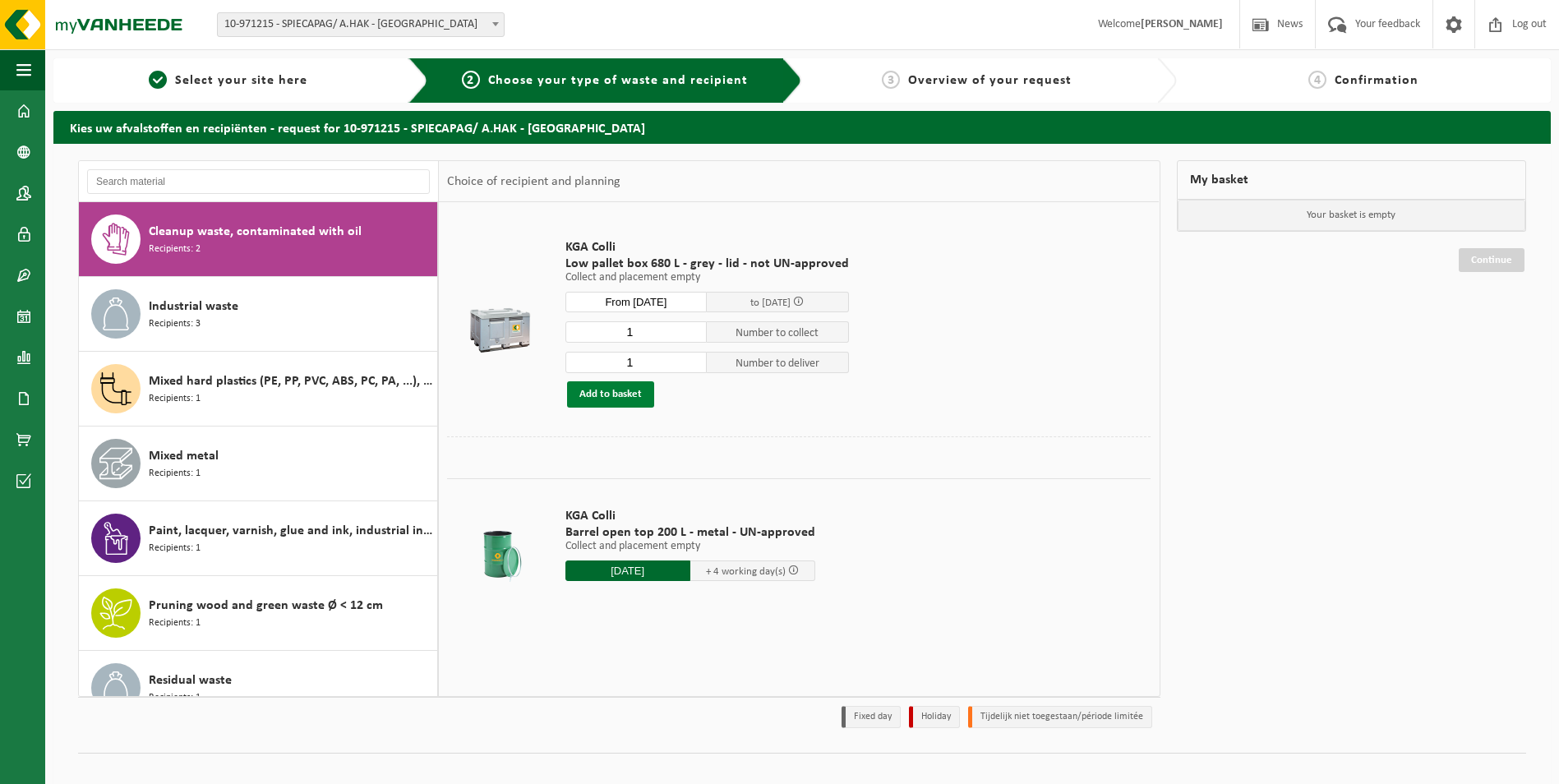
click at [625, 394] on button "Add to basket" at bounding box center [611, 394] width 87 height 26
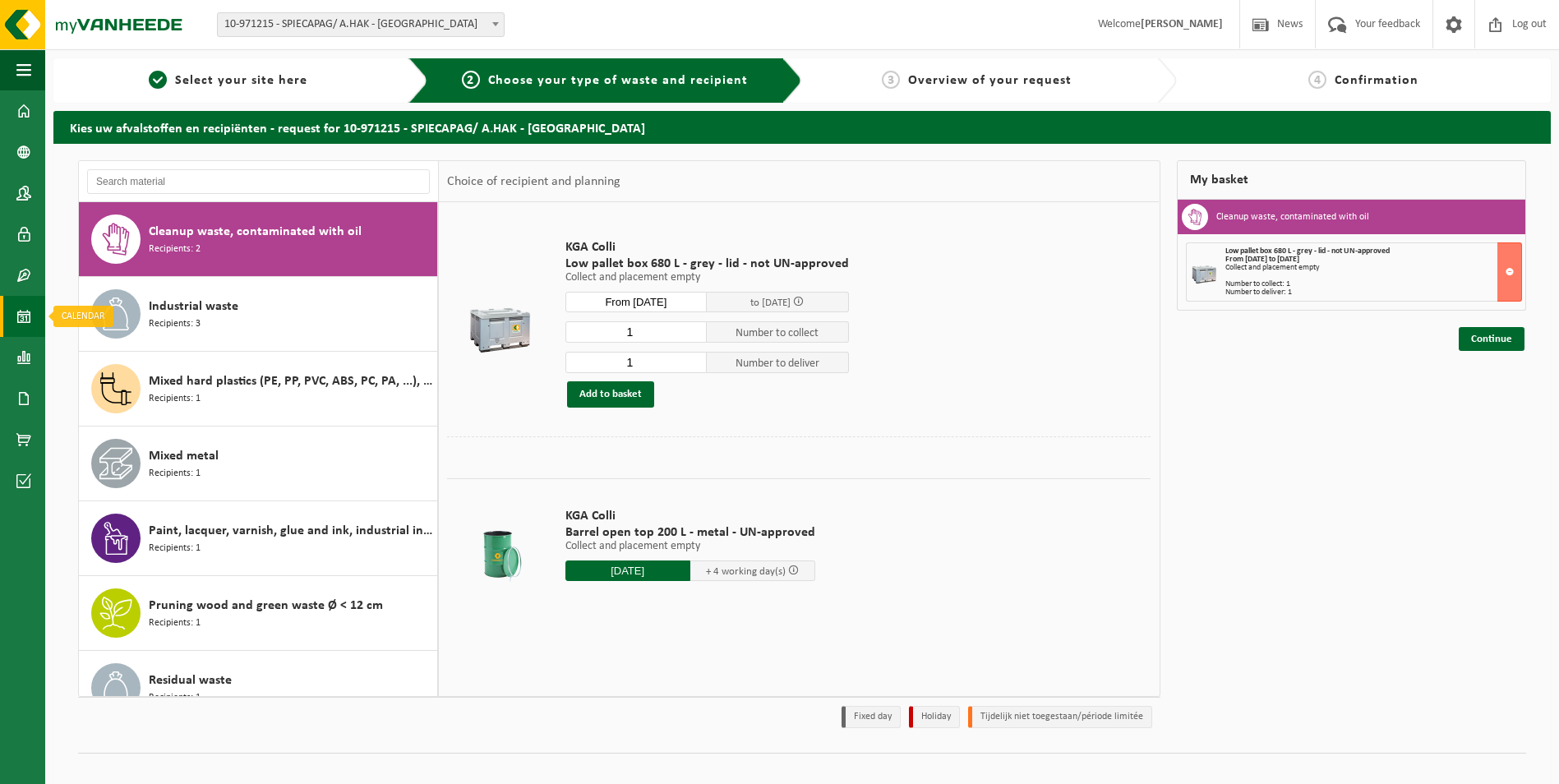
click at [19, 315] on span at bounding box center [24, 317] width 15 height 41
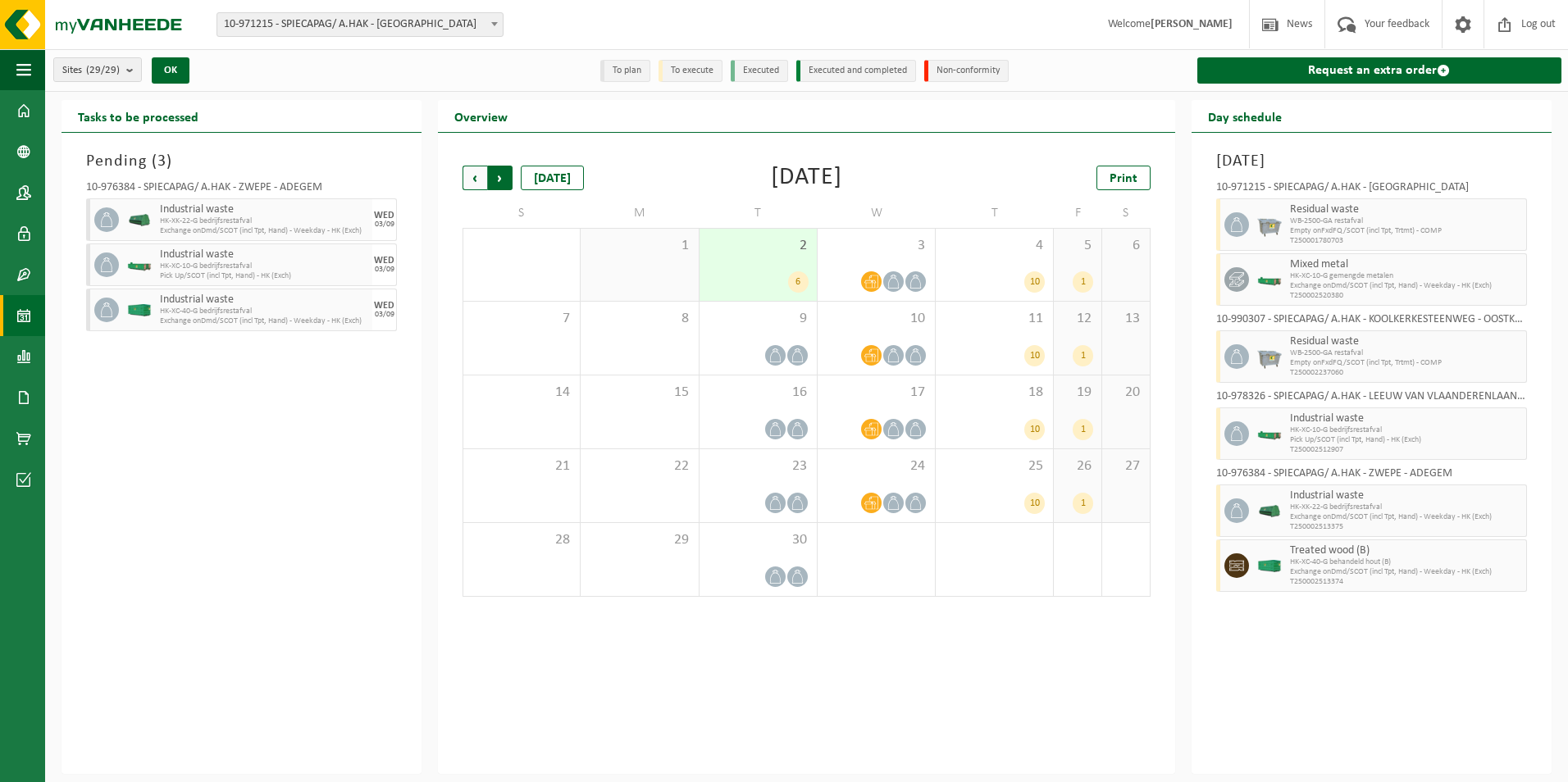
click at [467, 177] on span "Previous" at bounding box center [475, 178] width 25 height 25
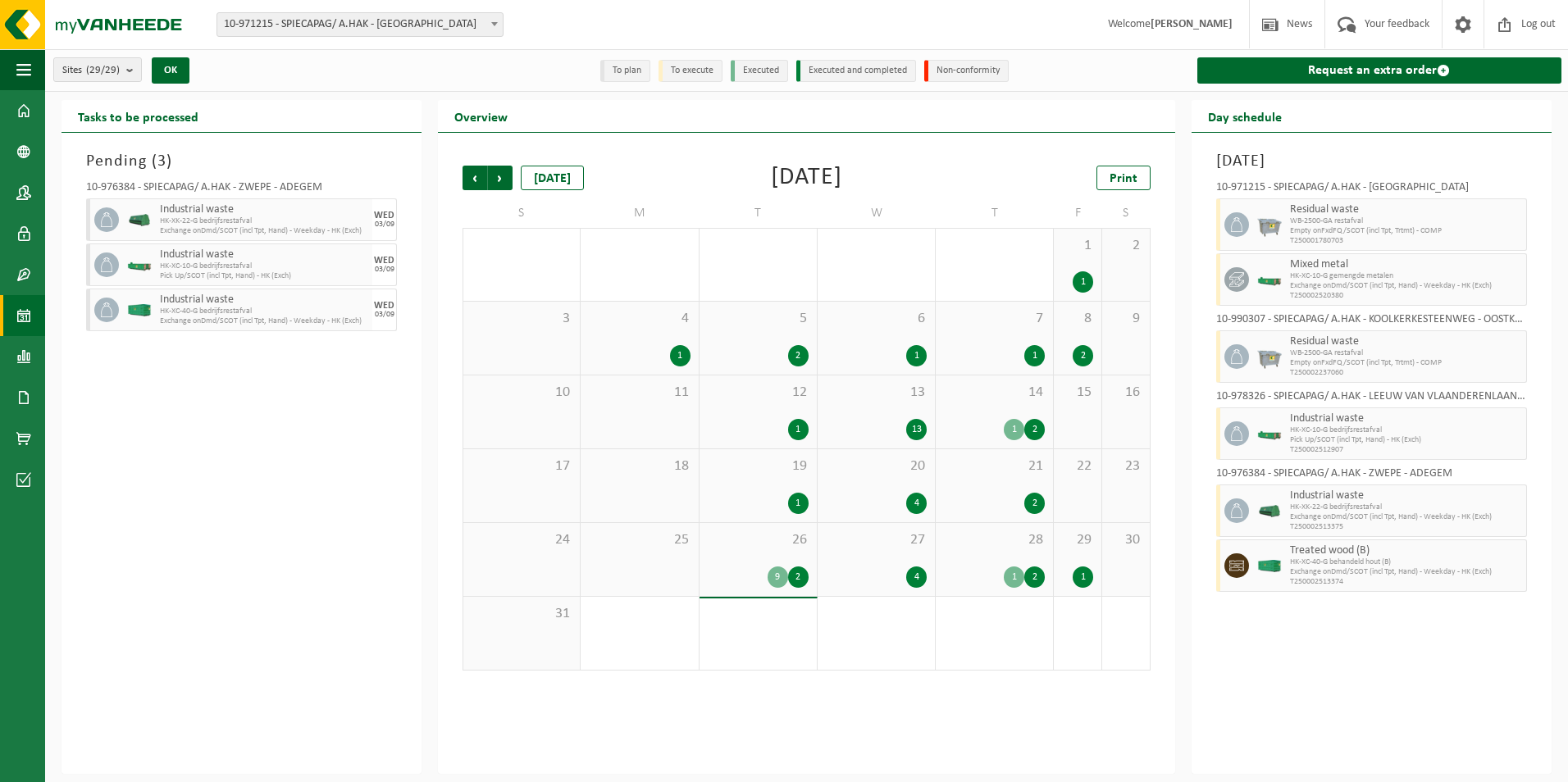
click at [777, 579] on div "9" at bounding box center [777, 577] width 21 height 21
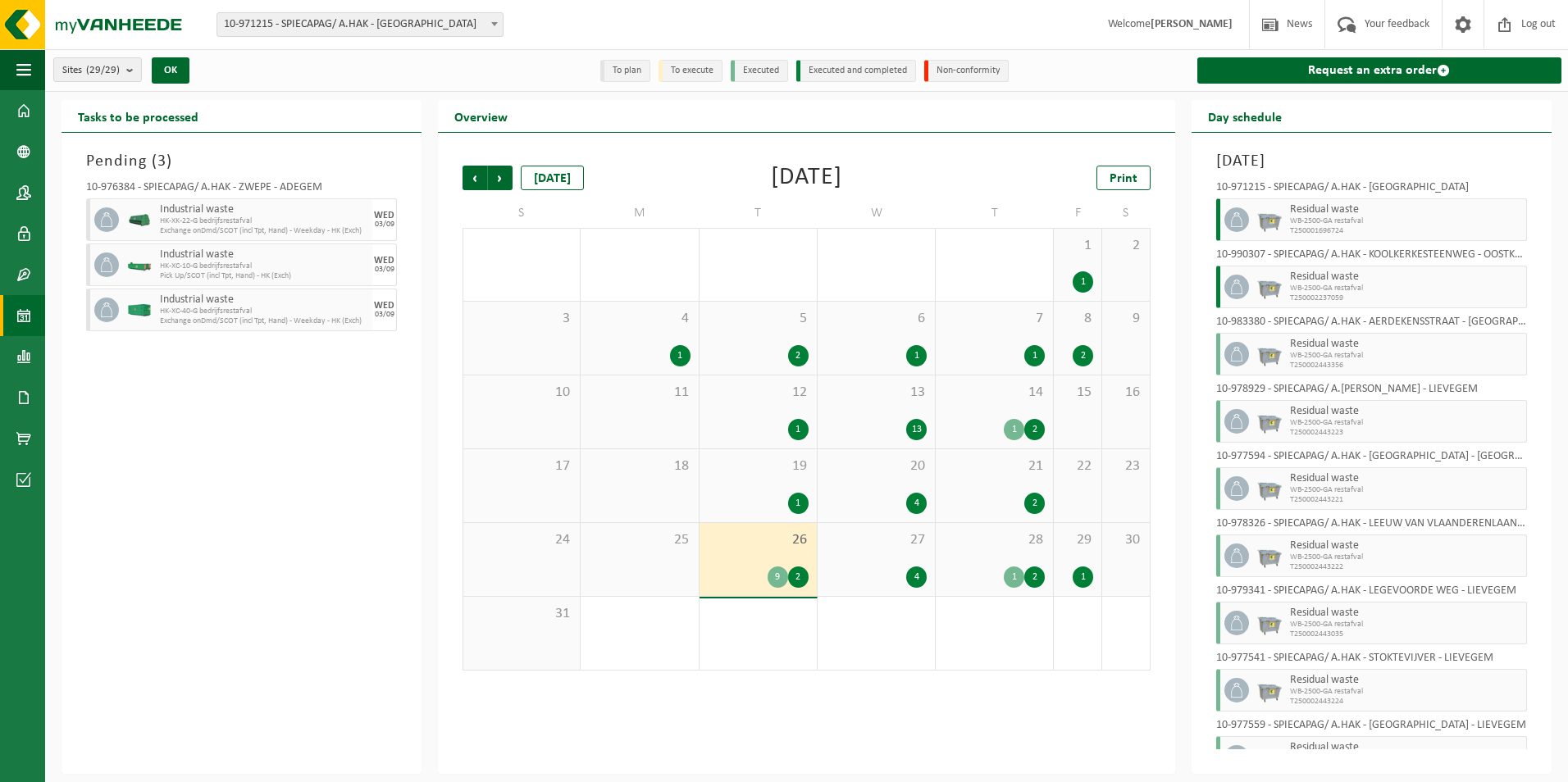
scroll to position [169, 0]
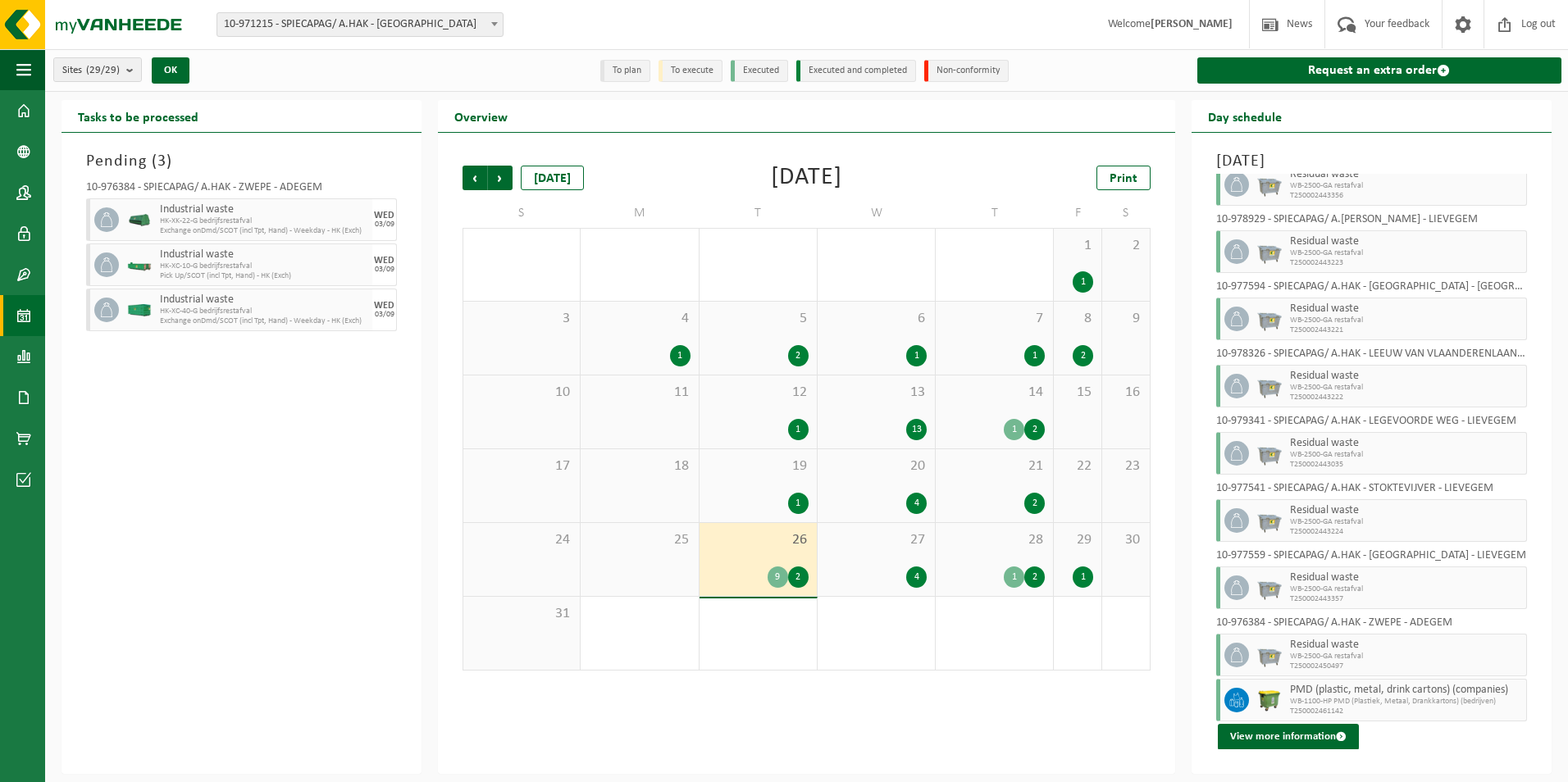
click at [899, 569] on div "4" at bounding box center [876, 577] width 101 height 21
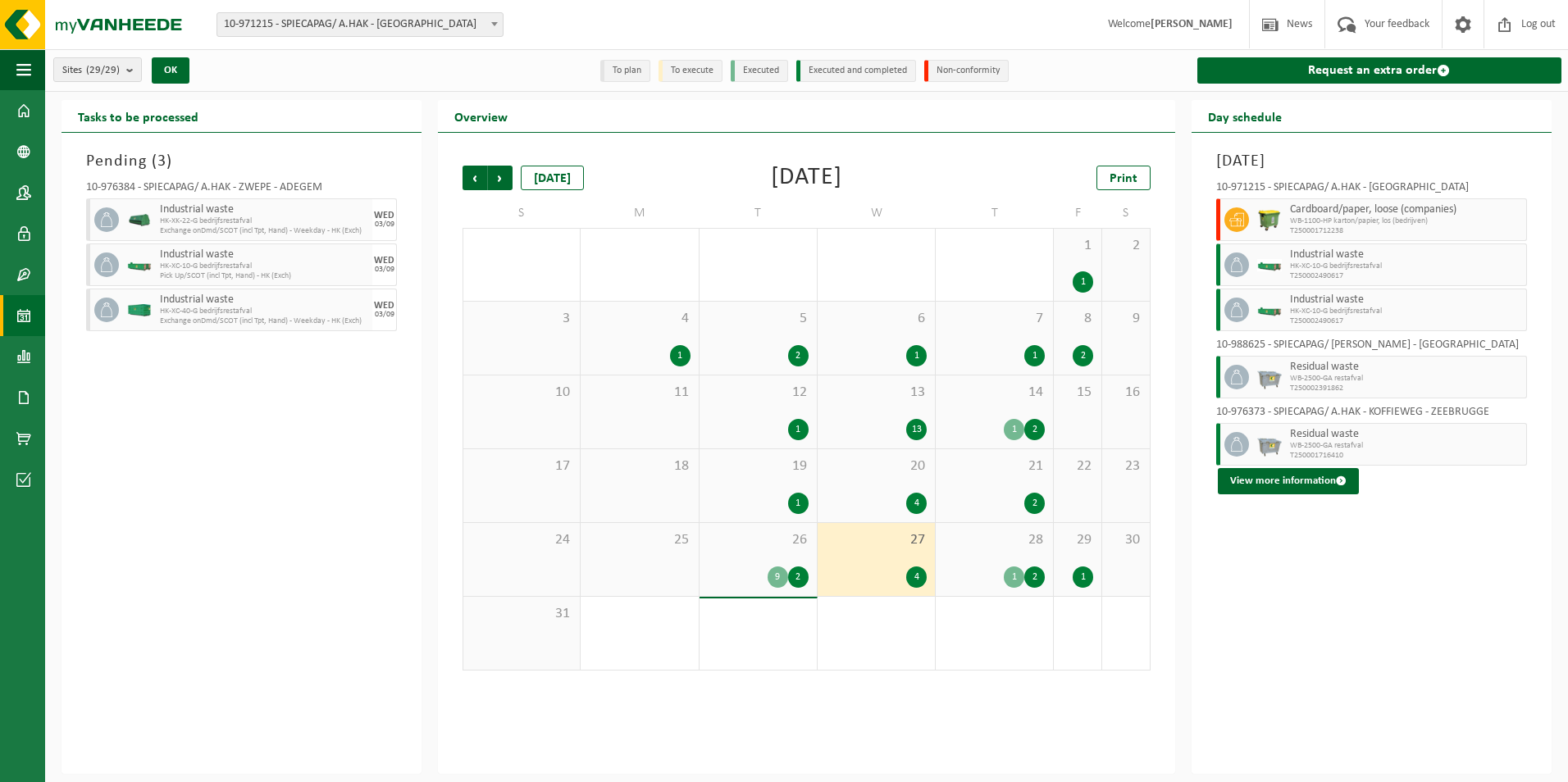
click at [1008, 576] on div "1" at bounding box center [1014, 577] width 21 height 21
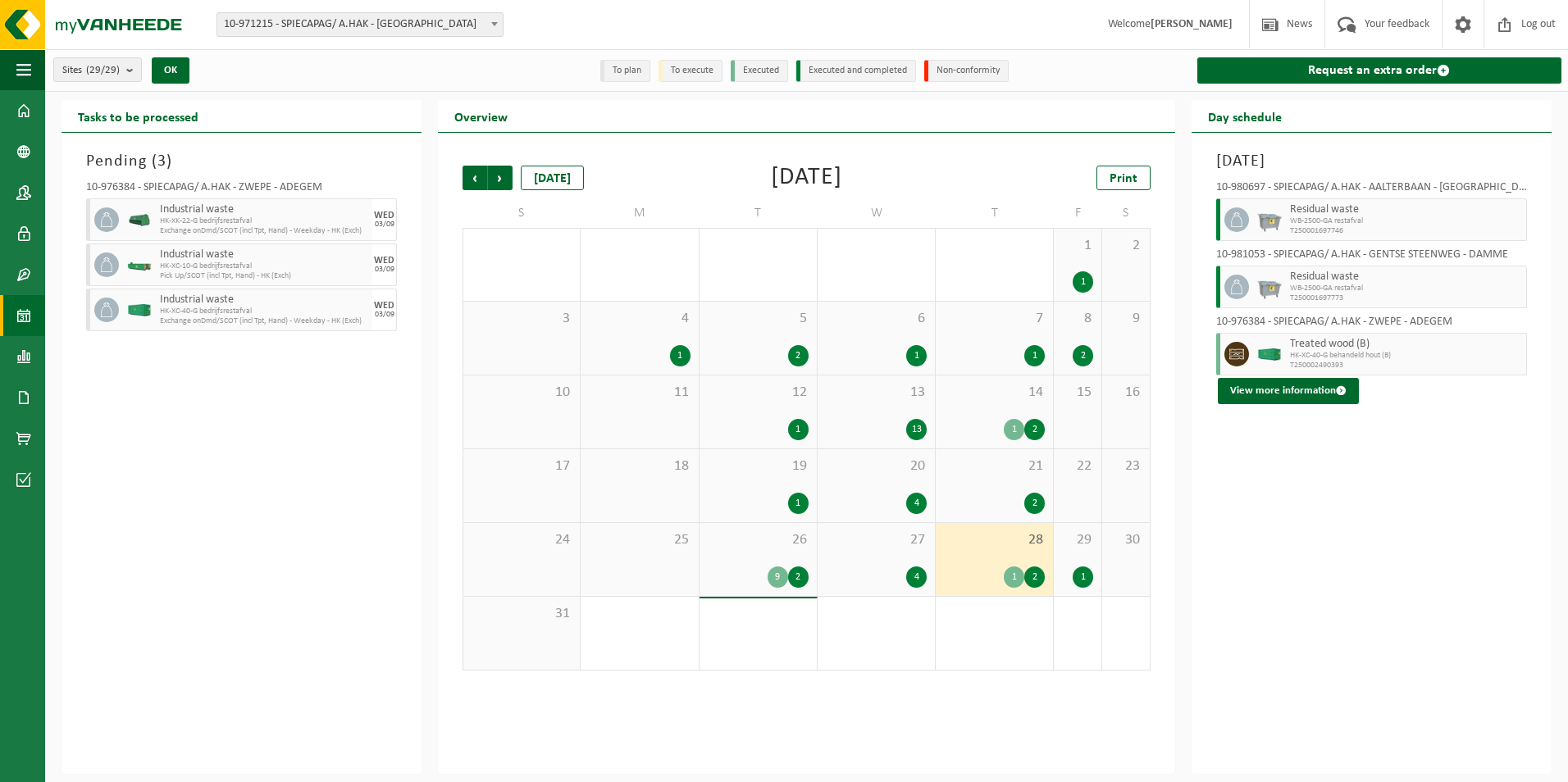
click at [1079, 574] on div "1" at bounding box center [1083, 577] width 21 height 21
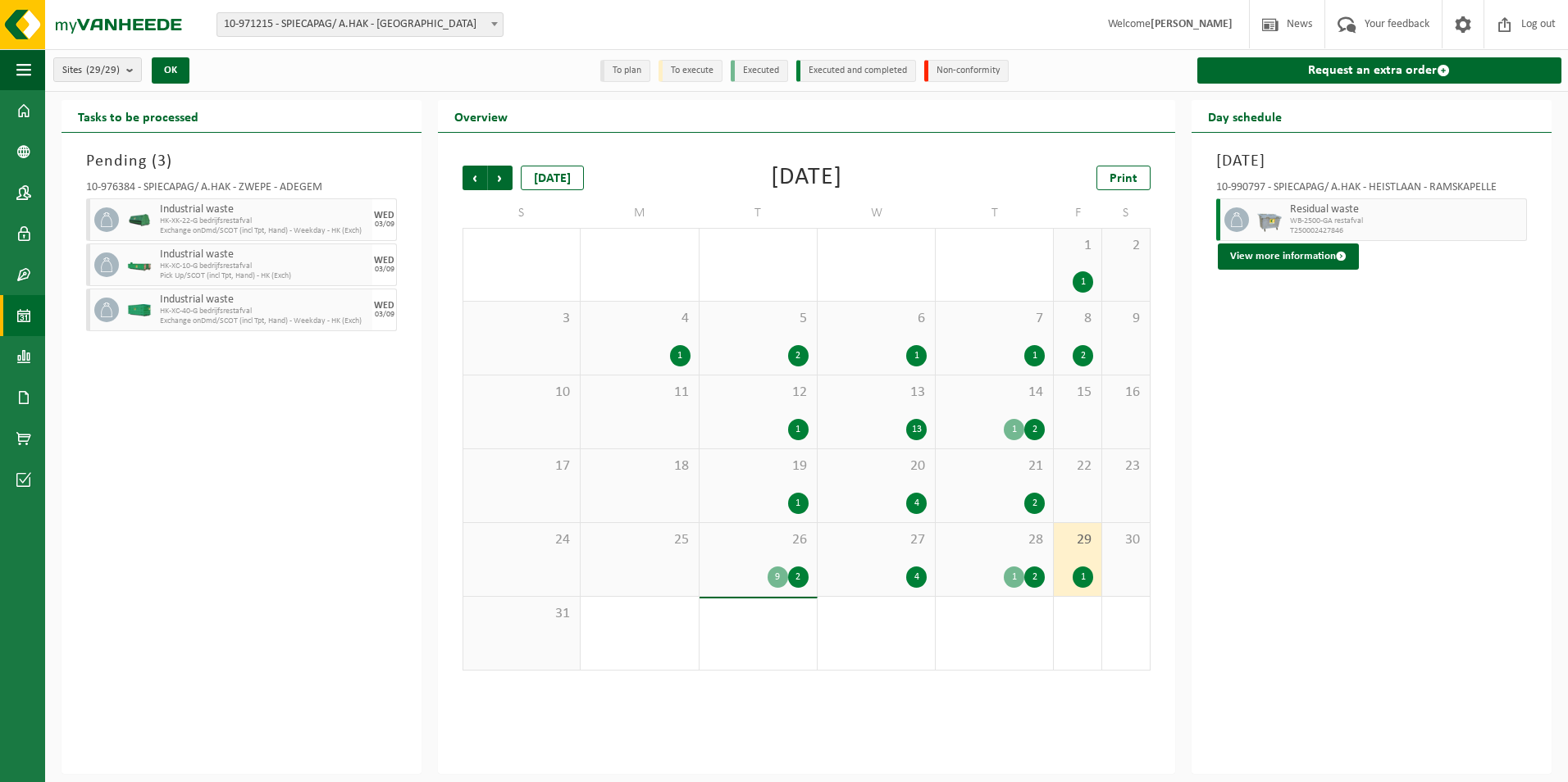
click at [1032, 496] on div "2" at bounding box center [1034, 503] width 21 height 21
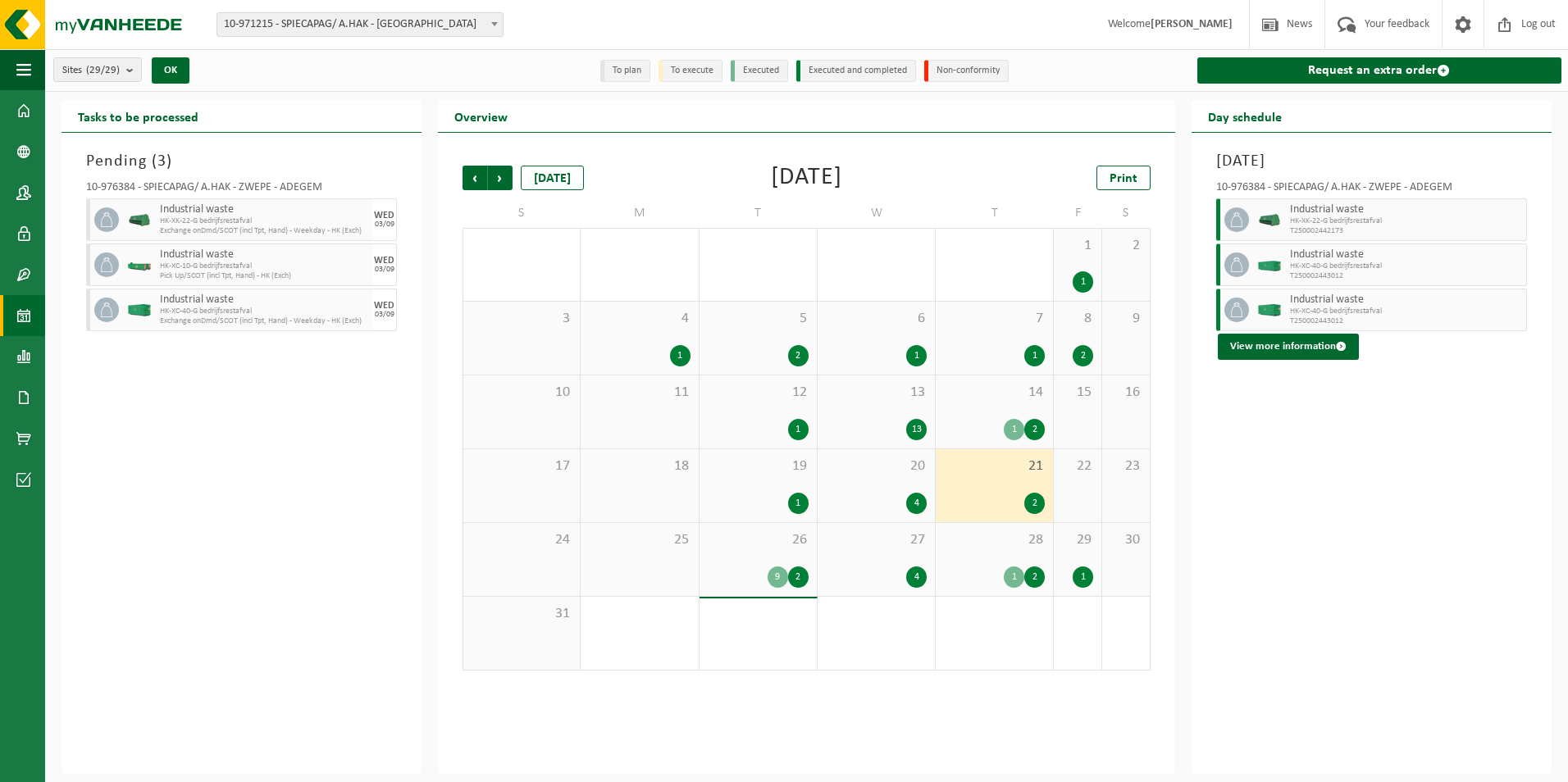
click at [902, 501] on div "4" at bounding box center [876, 503] width 101 height 21
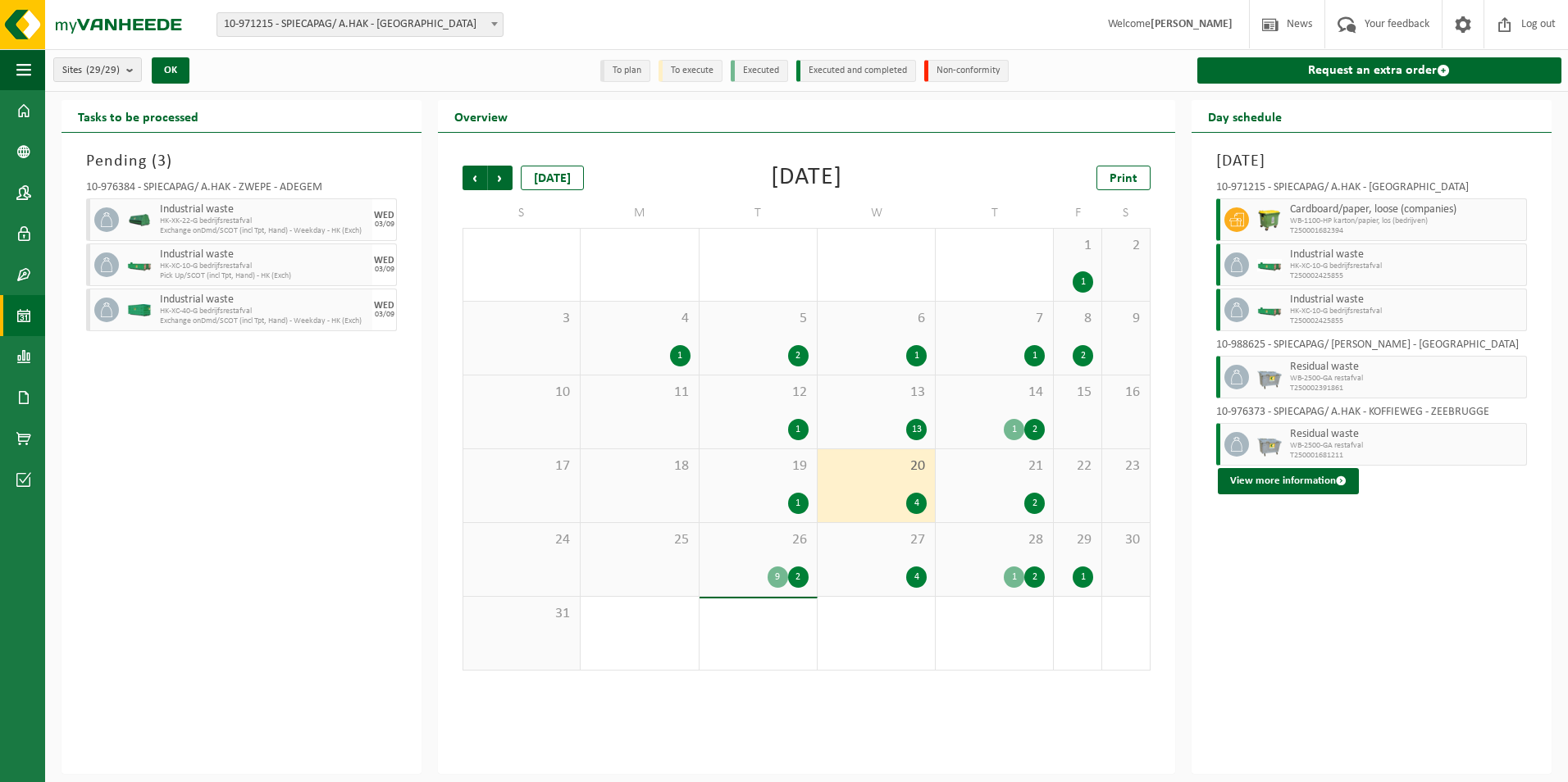
click at [798, 501] on div "1" at bounding box center [798, 503] width 21 height 21
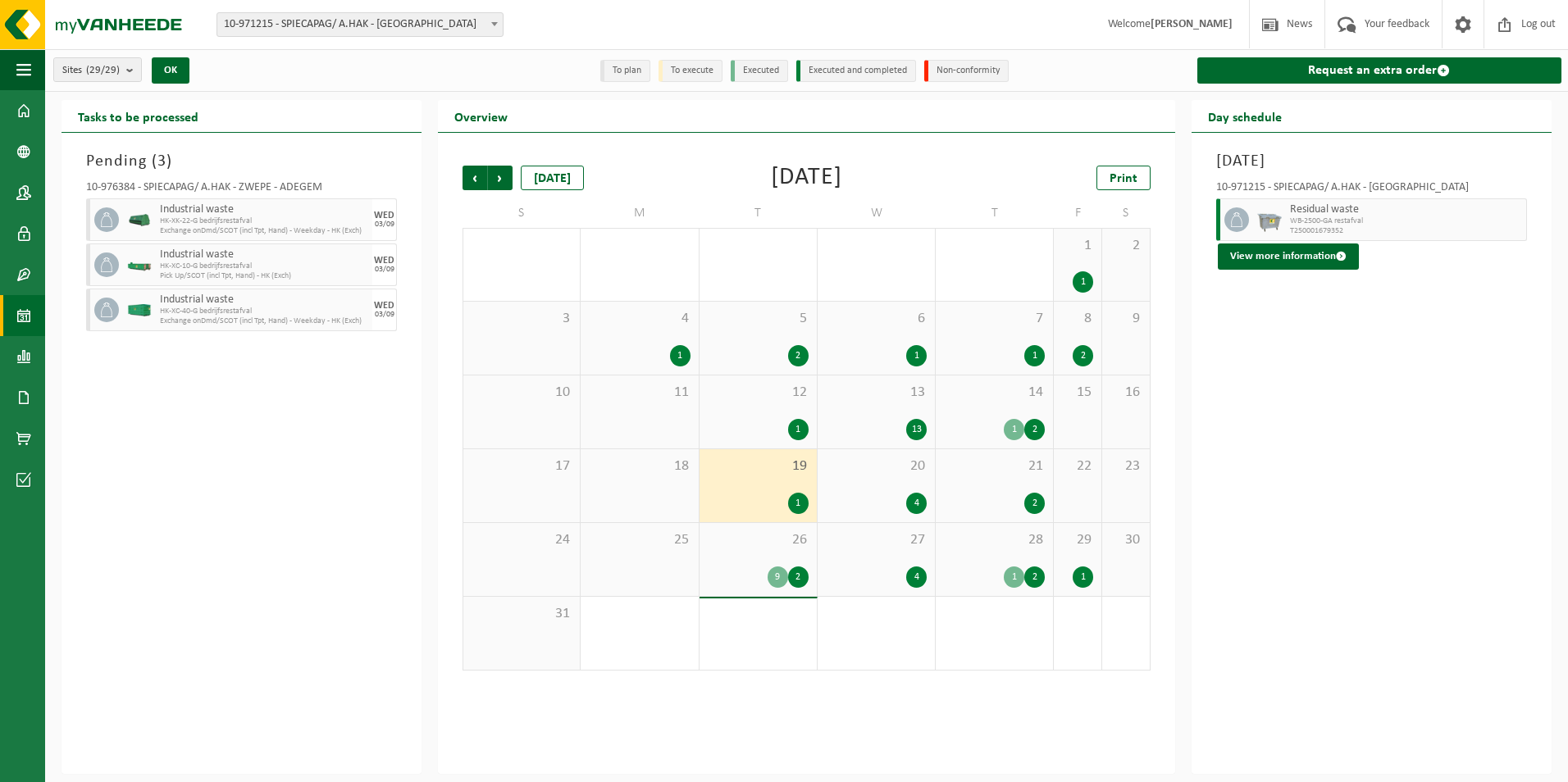
click at [1031, 427] on div "2" at bounding box center [1034, 429] width 21 height 21
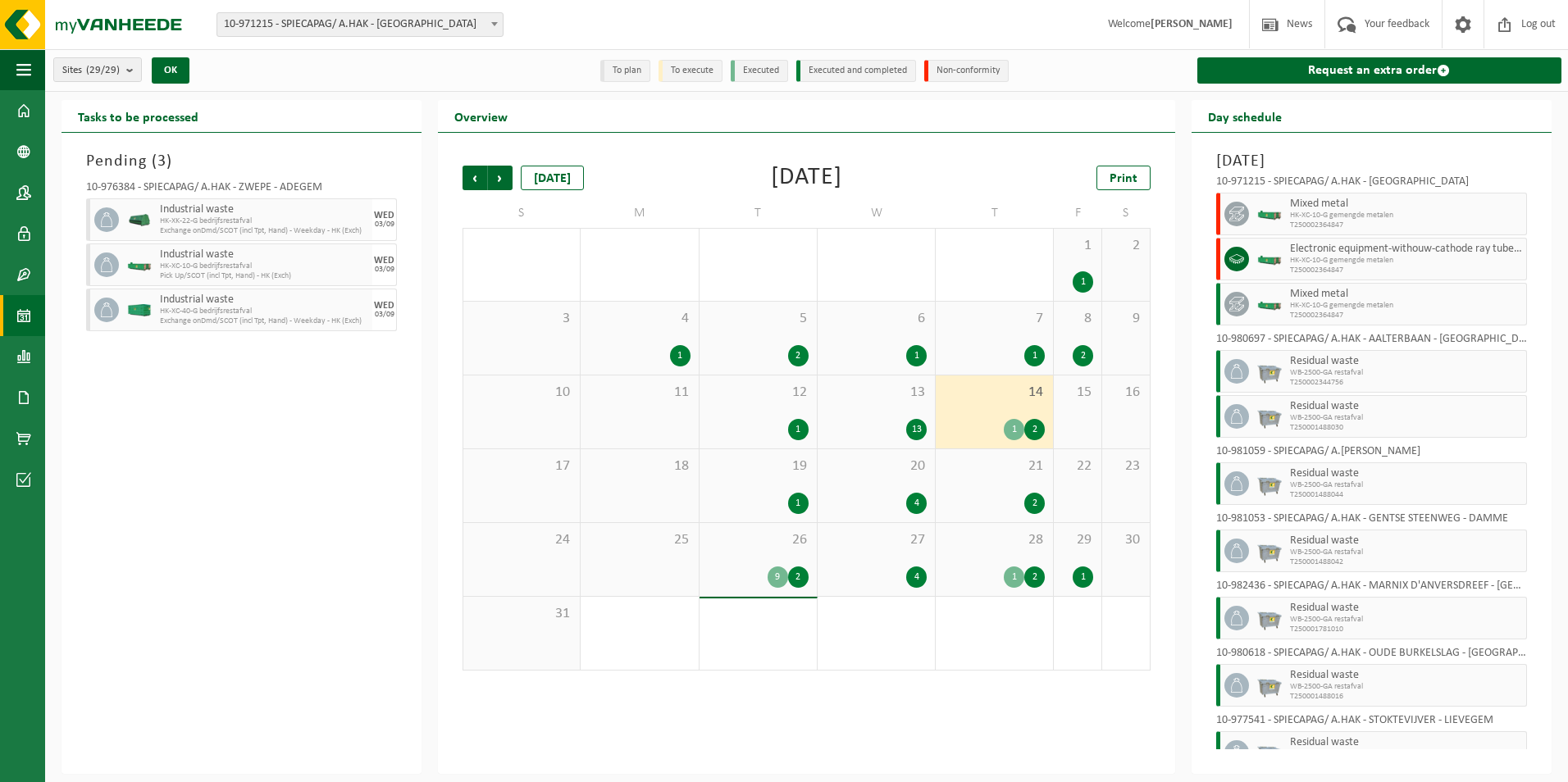
scroll to position [0, 0]
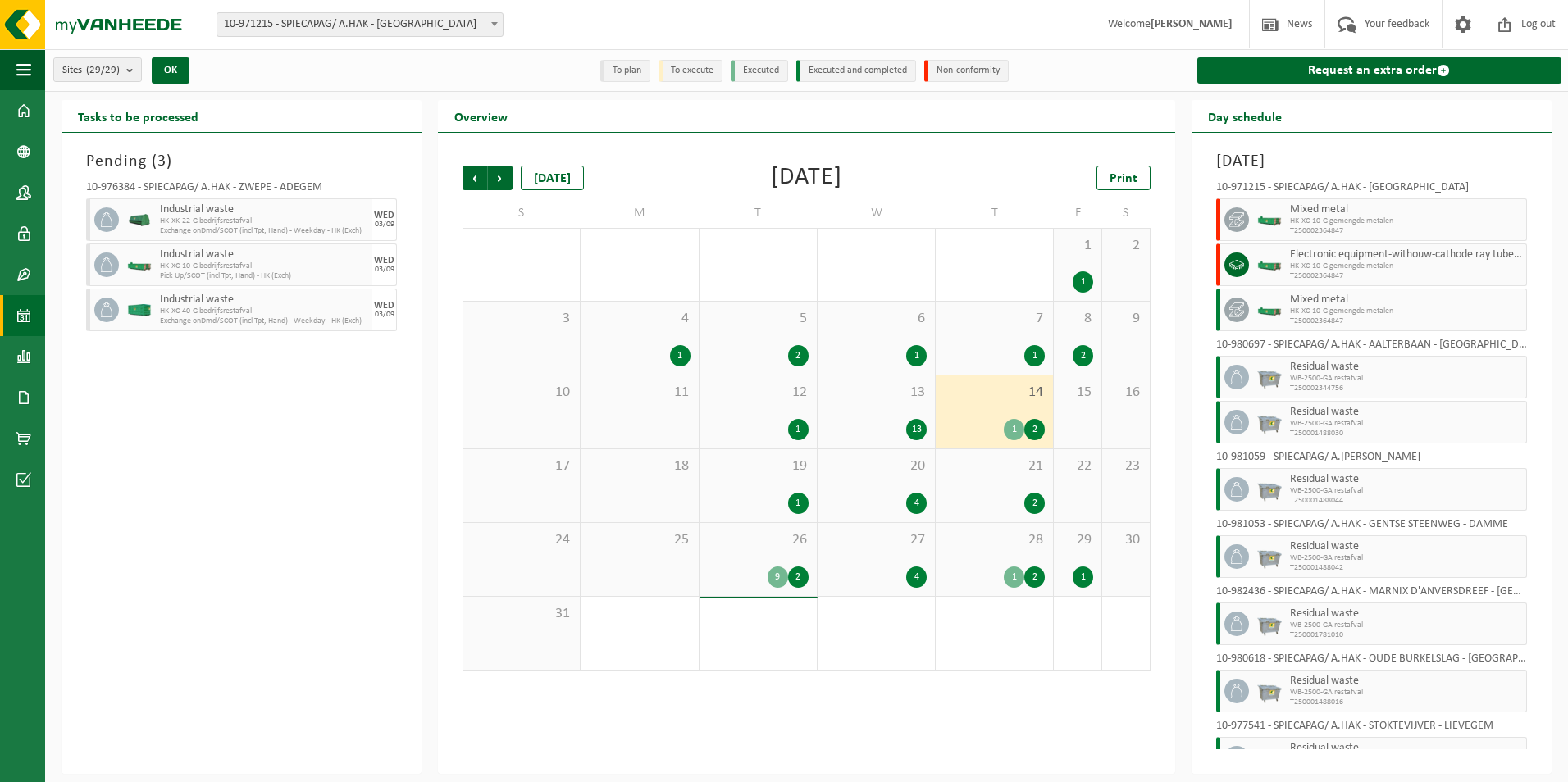
click at [909, 426] on div "13" at bounding box center [916, 429] width 21 height 21
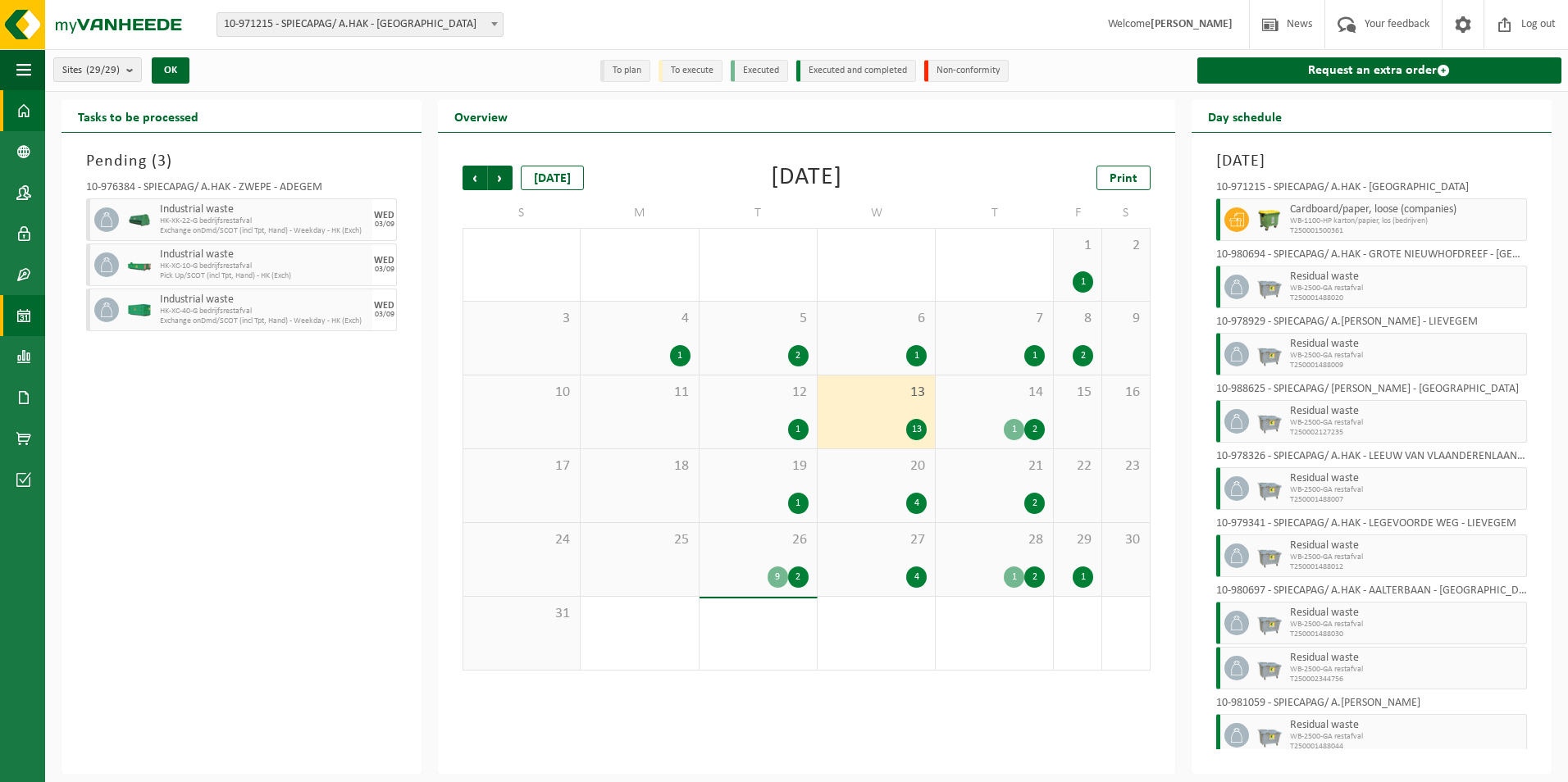
click at [21, 115] on span at bounding box center [24, 111] width 15 height 41
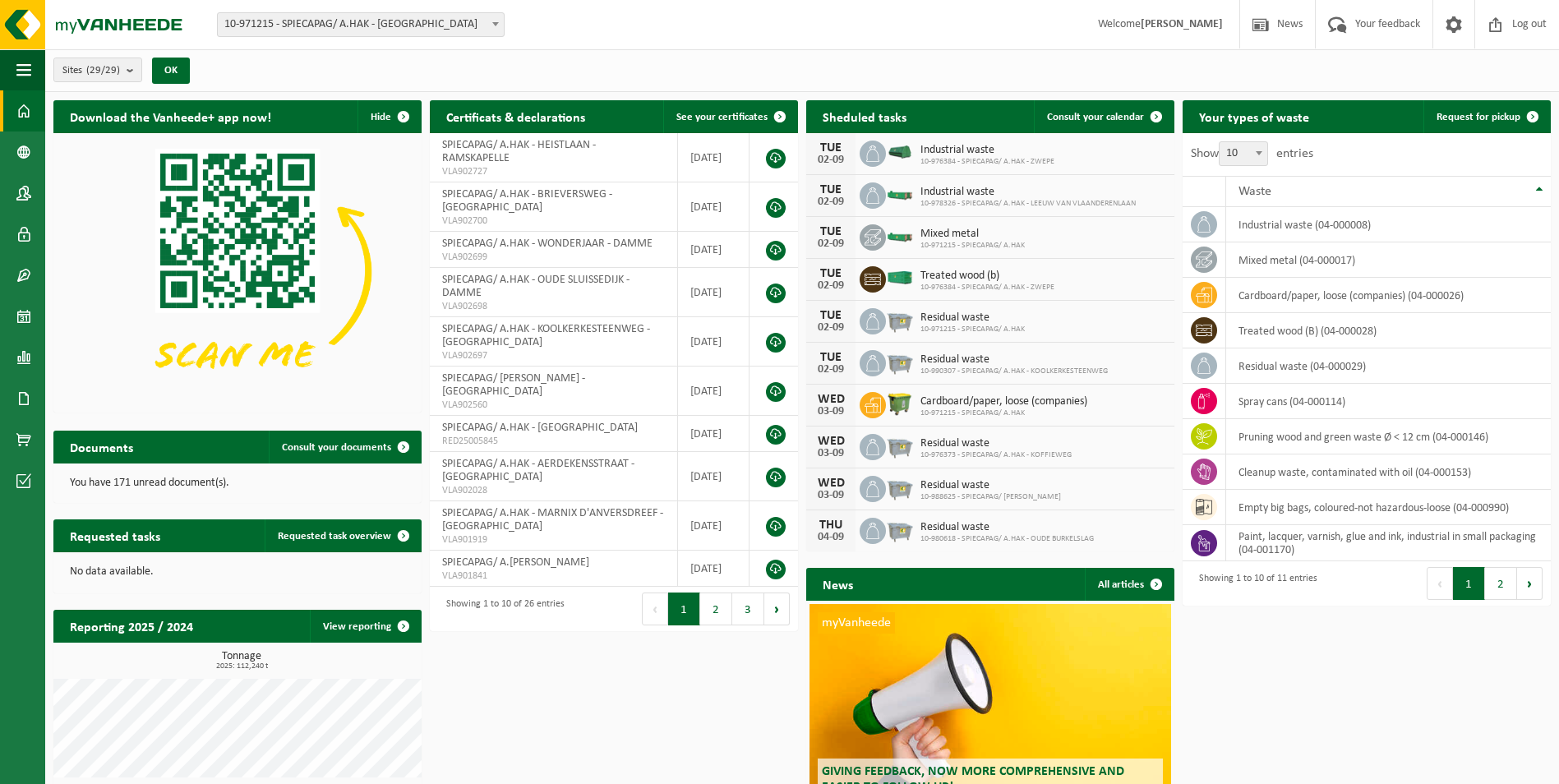
click at [1480, 116] on span "Request for pickup" at bounding box center [1478, 117] width 84 height 11
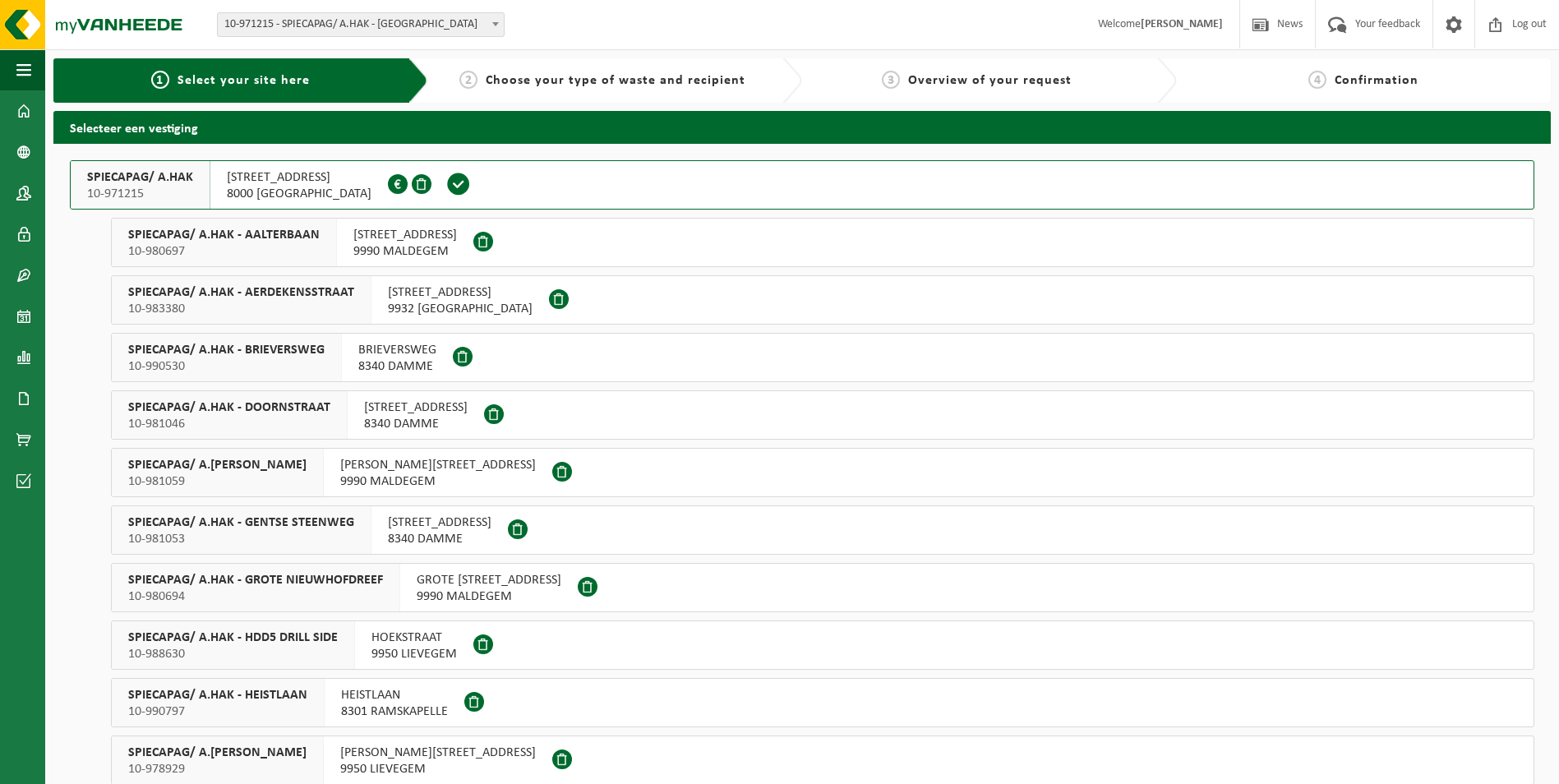
click at [162, 171] on span "SPIECAPAG/ A.HAK" at bounding box center [140, 177] width 106 height 16
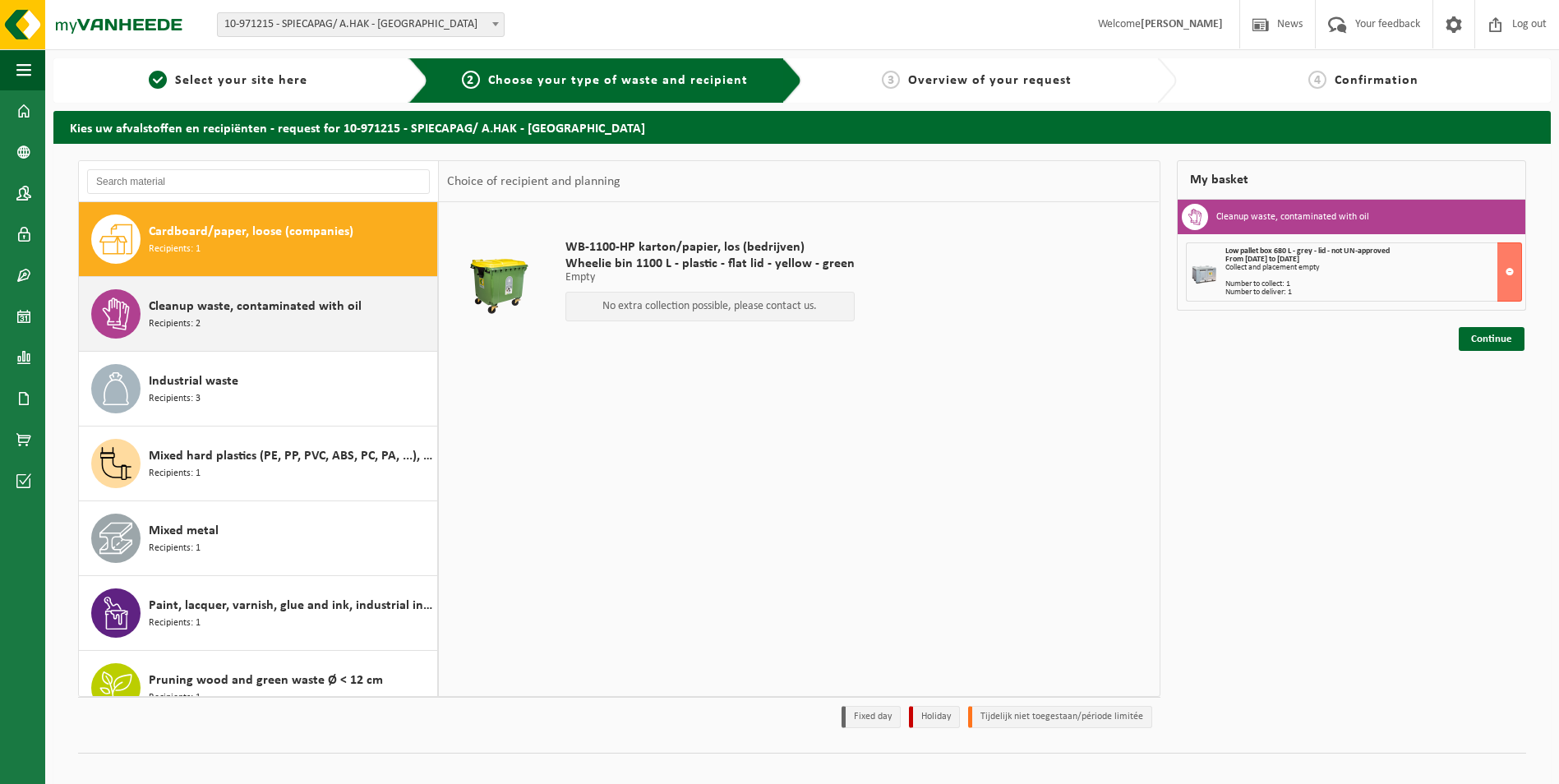
click at [280, 317] on div "Cleanup waste, contaminated with oil Recipients: 2" at bounding box center [290, 314] width 284 height 49
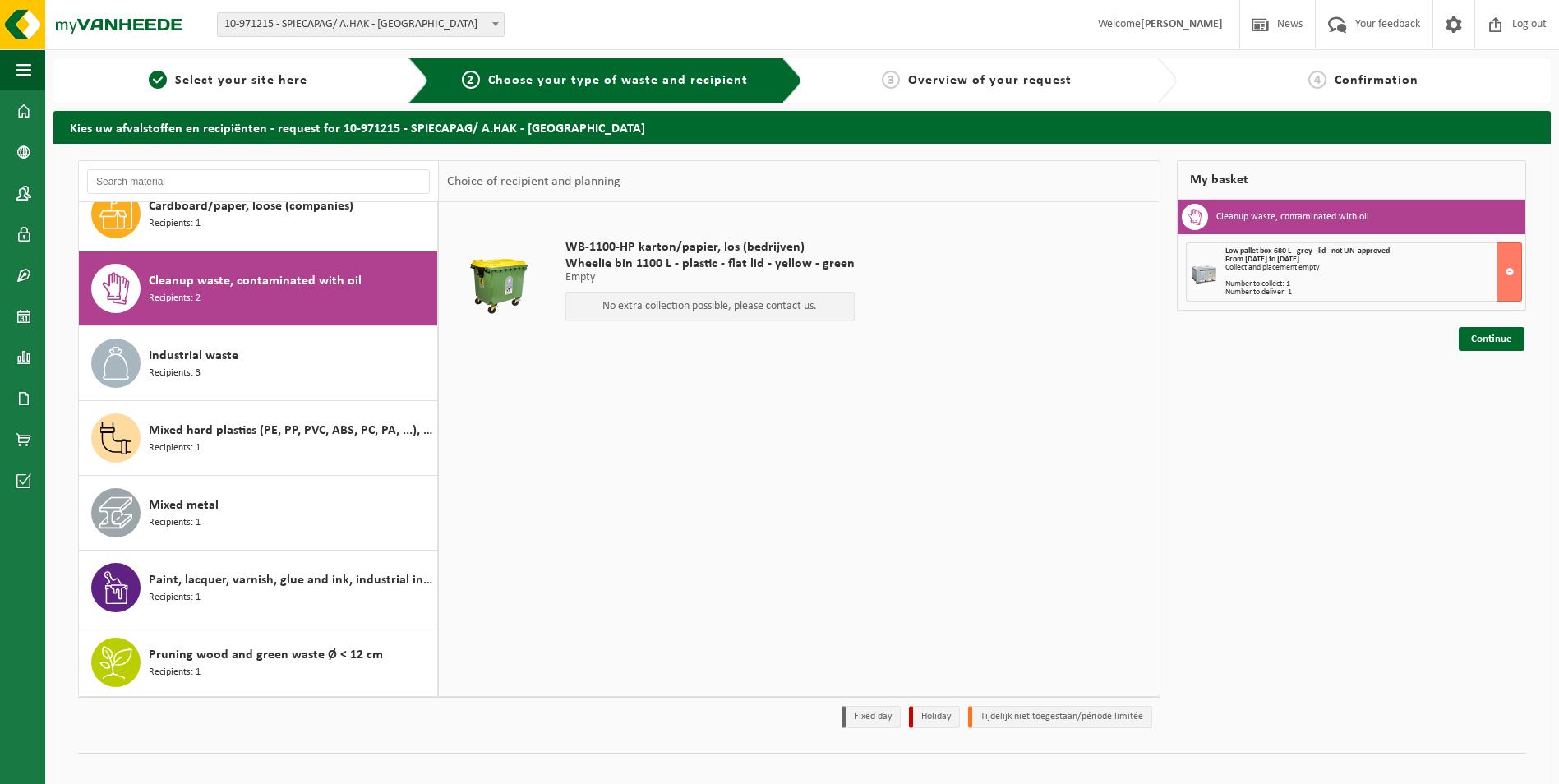
scroll to position [75, 0]
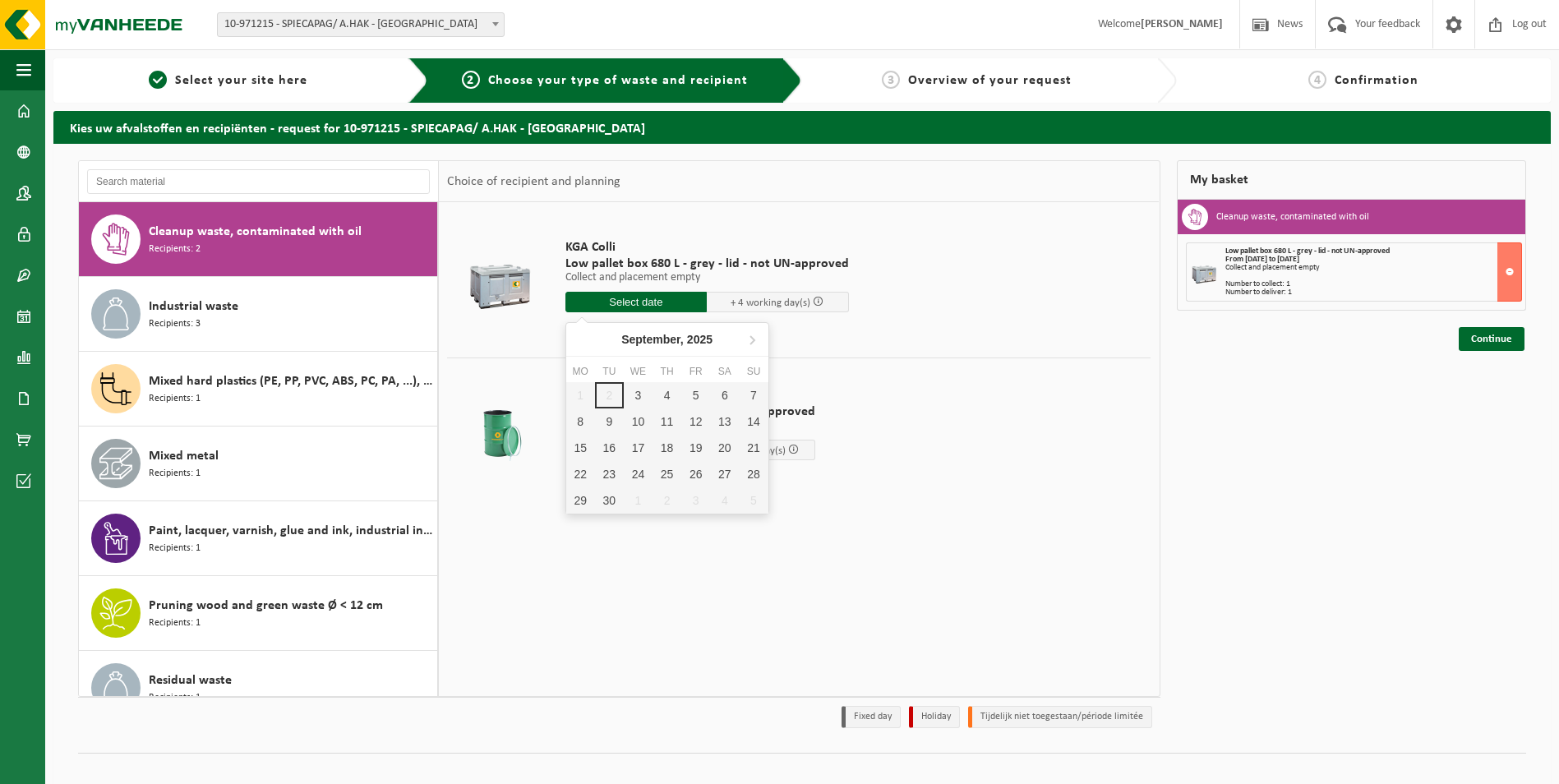
click at [647, 303] on input "text" at bounding box center [636, 302] width 142 height 21
click at [636, 398] on div "3" at bounding box center [637, 395] width 29 height 26
type input "From 2025-09-03"
type input "2025-09-03"
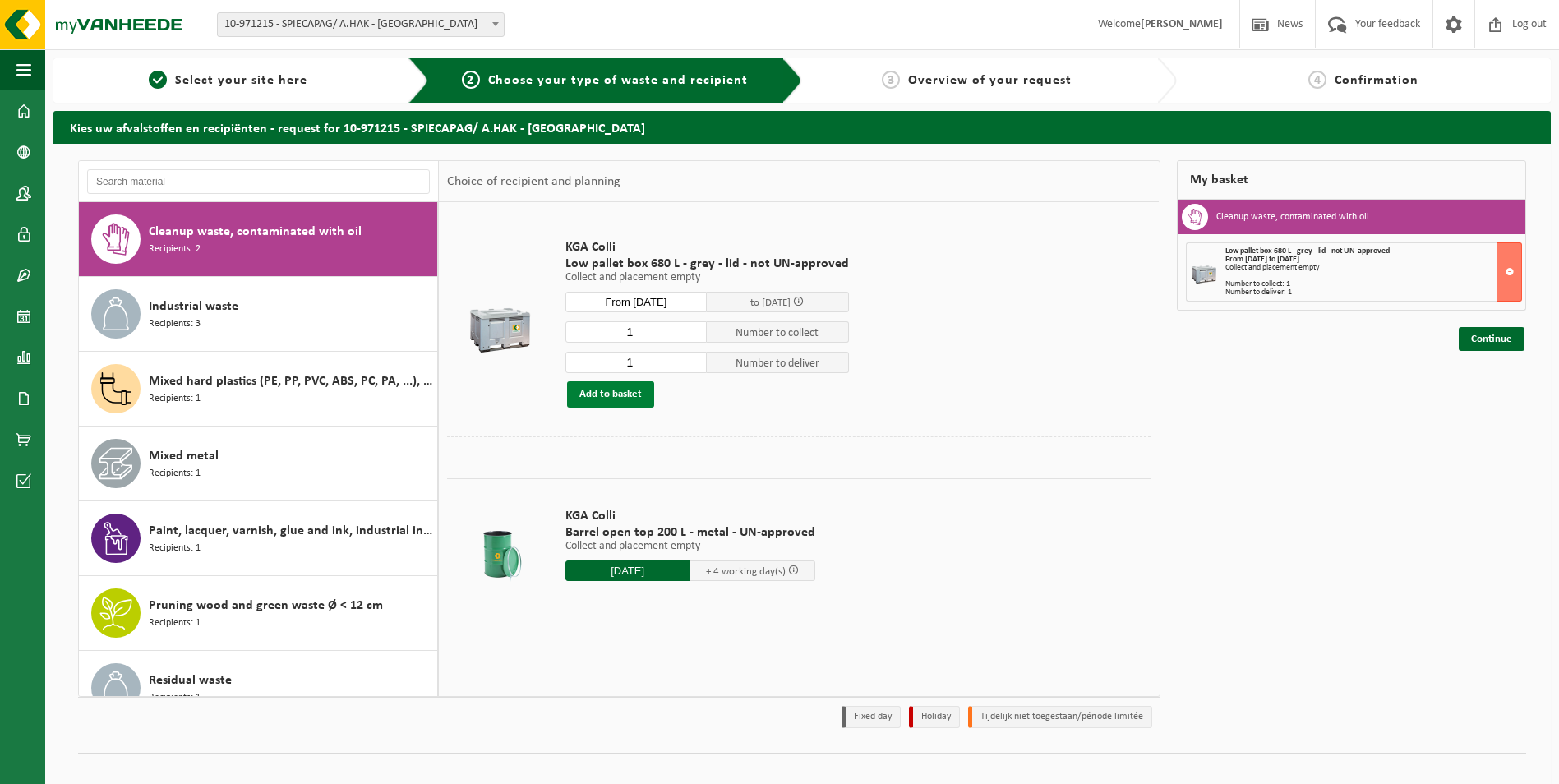
click at [606, 390] on button "Add to basket" at bounding box center [611, 394] width 87 height 26
click at [1483, 337] on link "Continue" at bounding box center [1491, 339] width 66 height 24
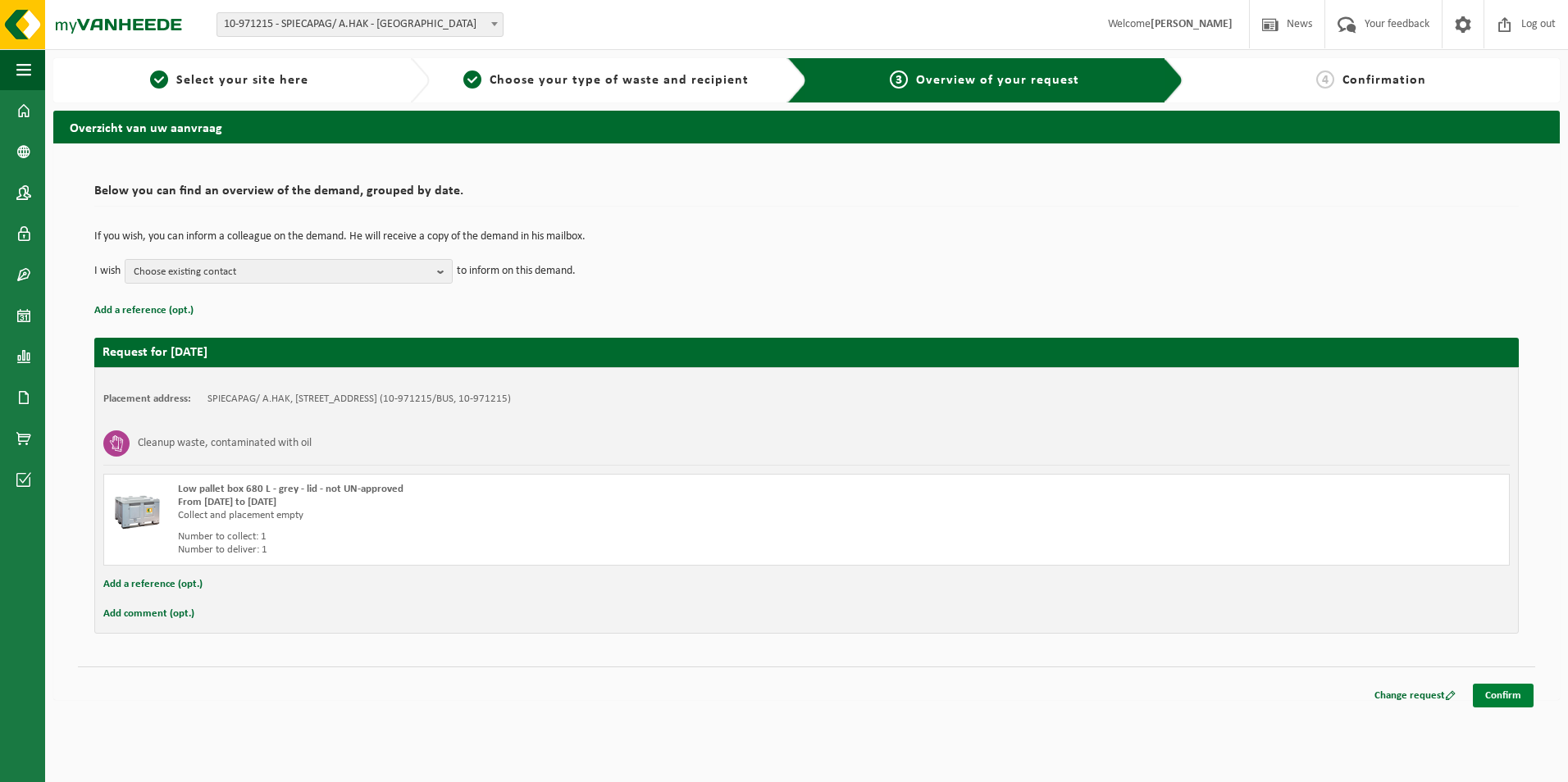
click at [1498, 694] on link "Confirm" at bounding box center [1503, 695] width 61 height 24
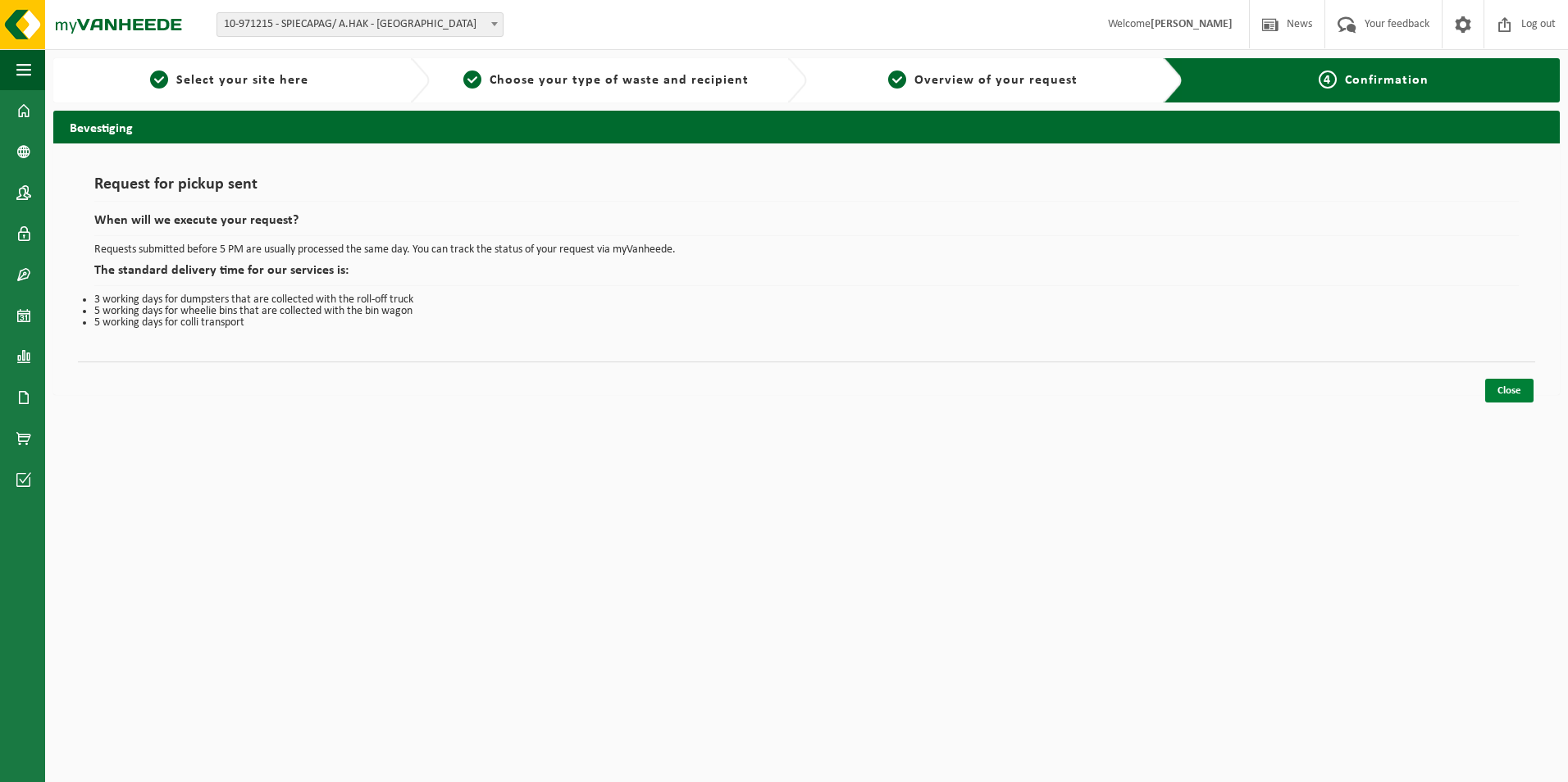
click at [1503, 385] on link "Close" at bounding box center [1509, 390] width 49 height 24
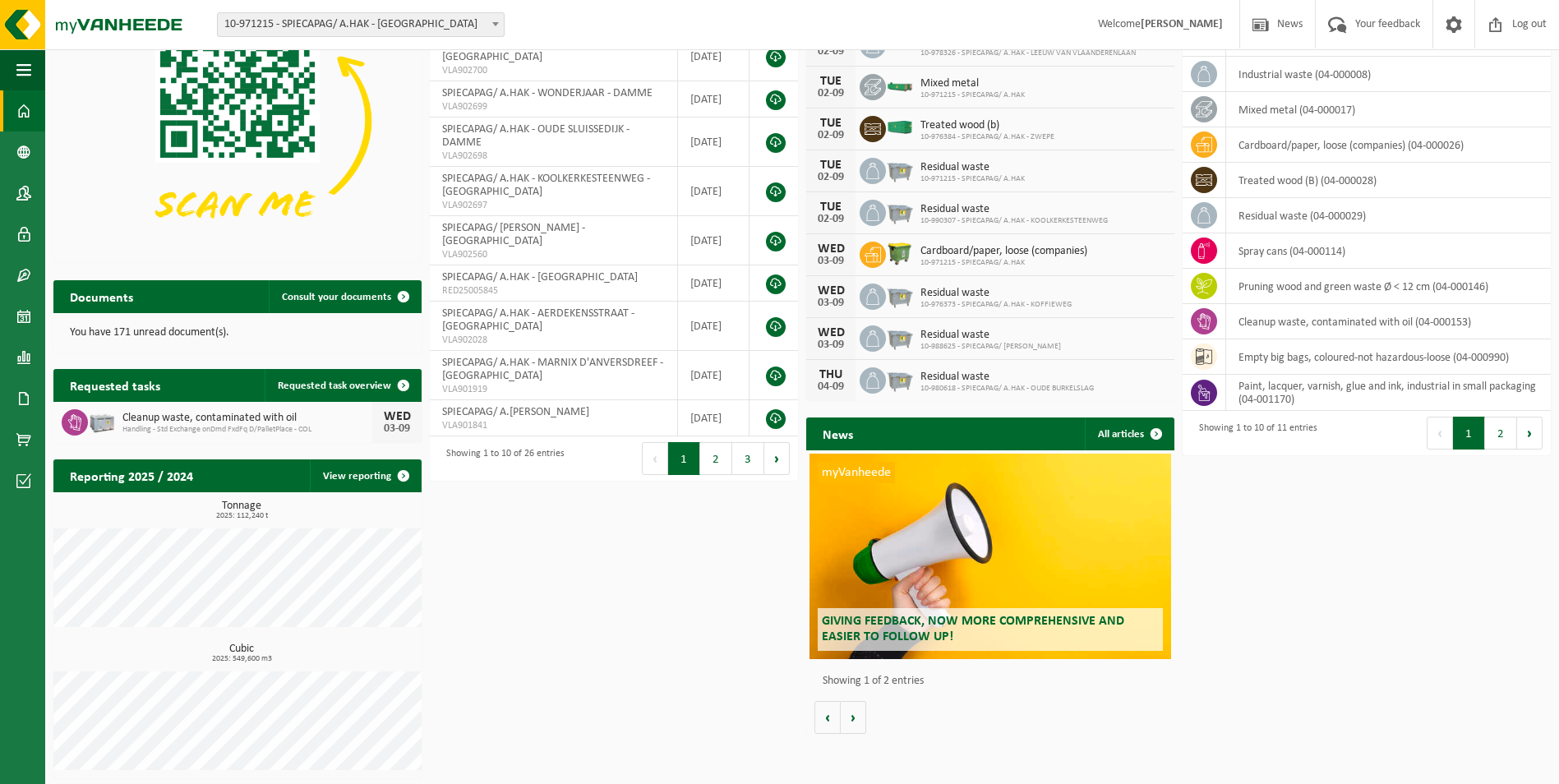
scroll to position [152, 0]
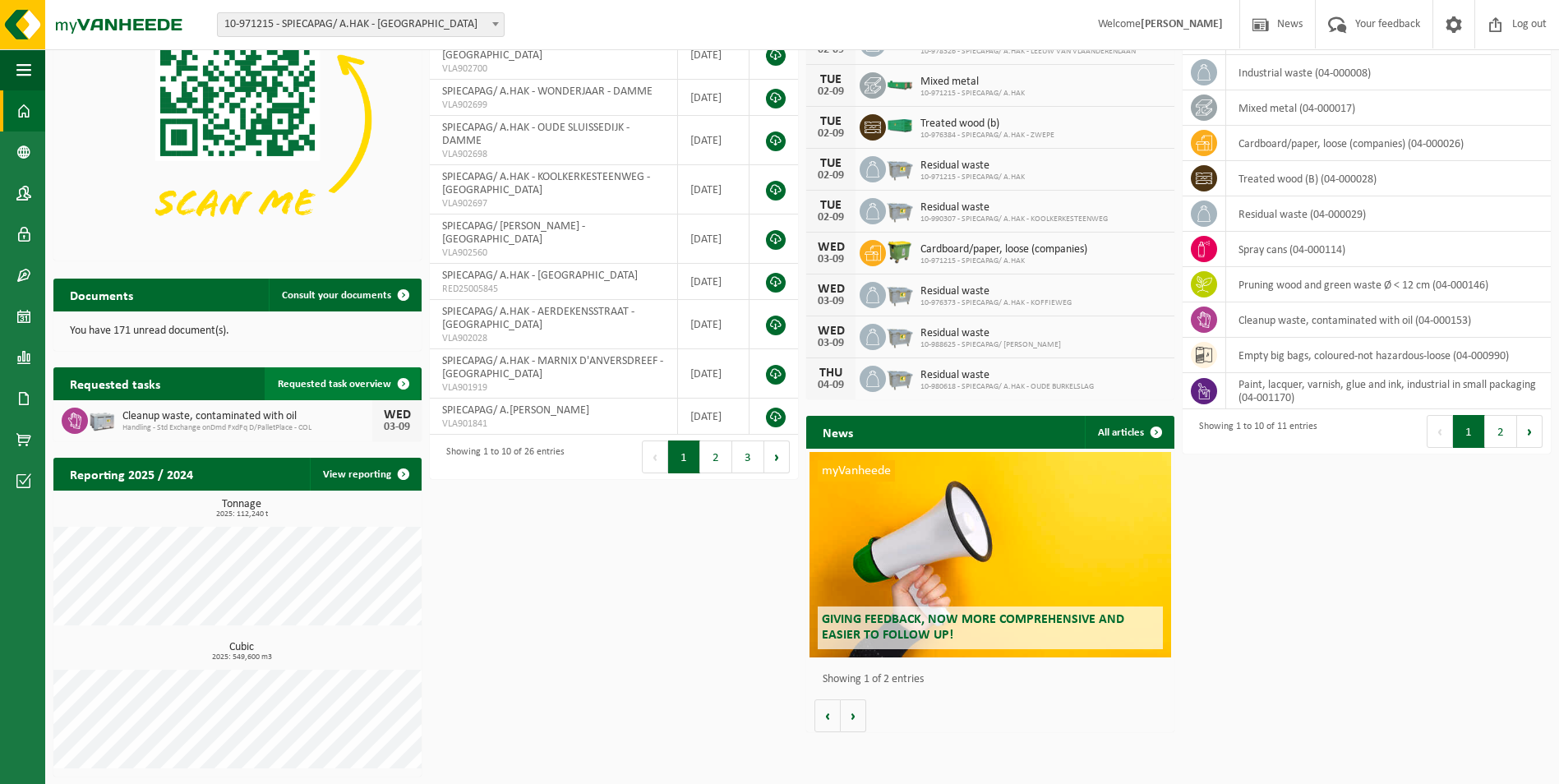
click at [401, 381] on span at bounding box center [403, 384] width 33 height 33
